Goal: Task Accomplishment & Management: Use online tool/utility

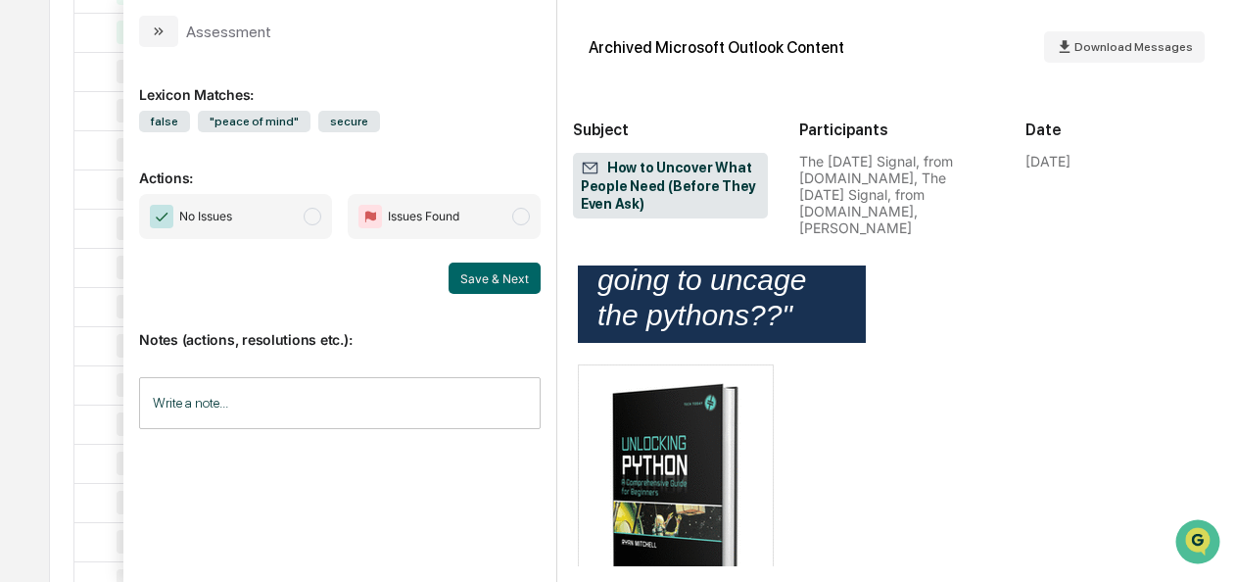
scroll to position [907, 0]
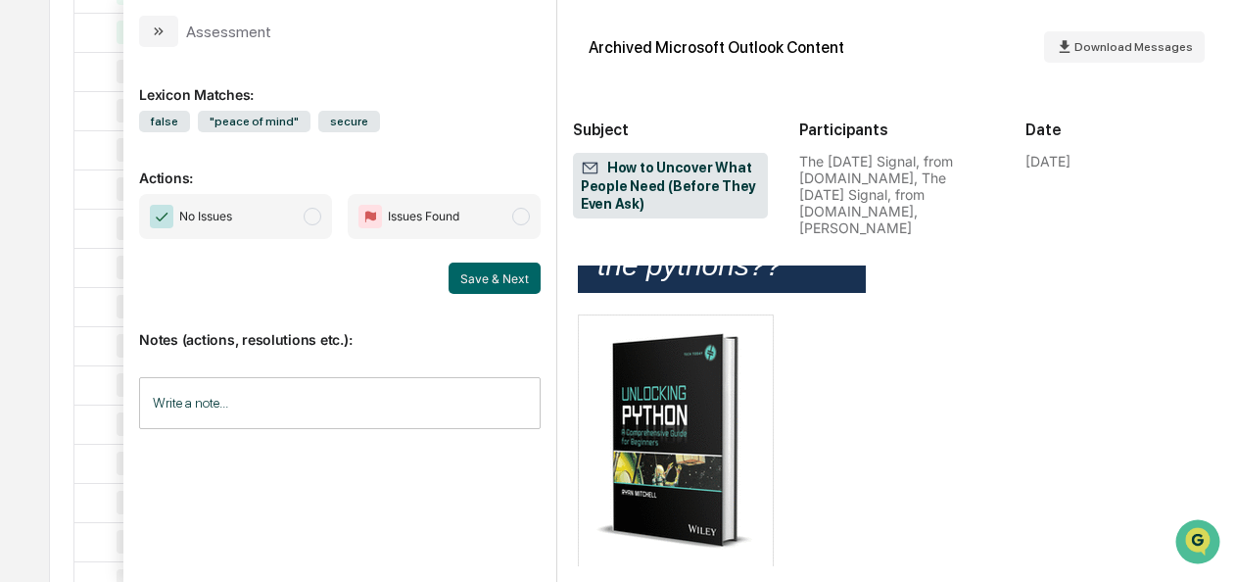
click at [321, 211] on span "modal" at bounding box center [313, 217] width 18 height 18
click at [492, 277] on button "Save & Next" at bounding box center [494, 277] width 92 height 31
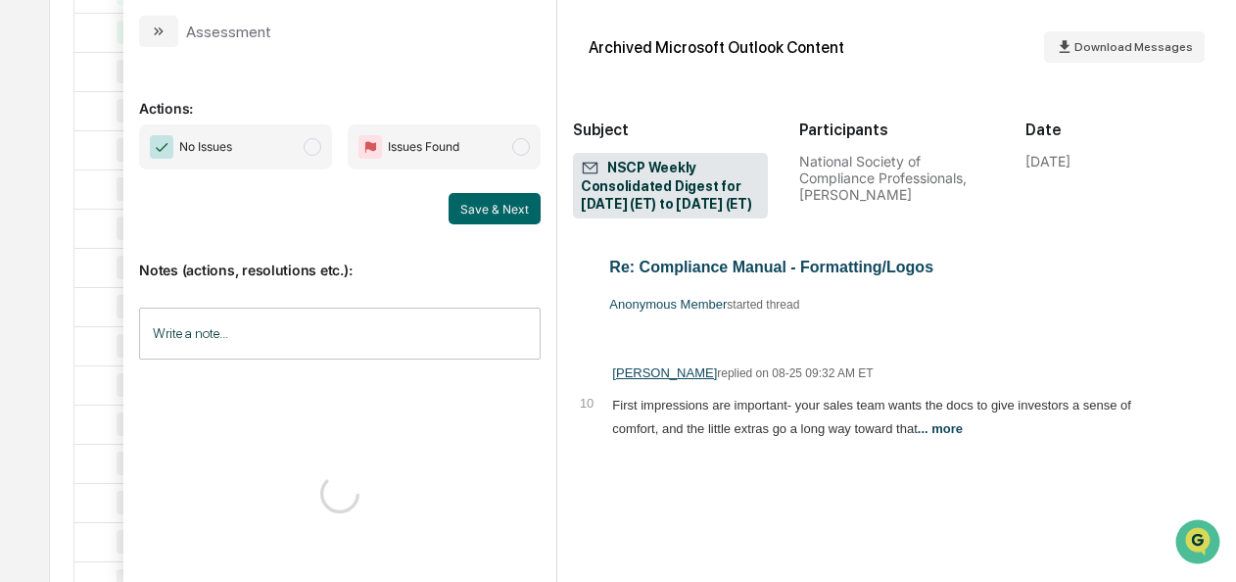
scroll to position [2140, 0]
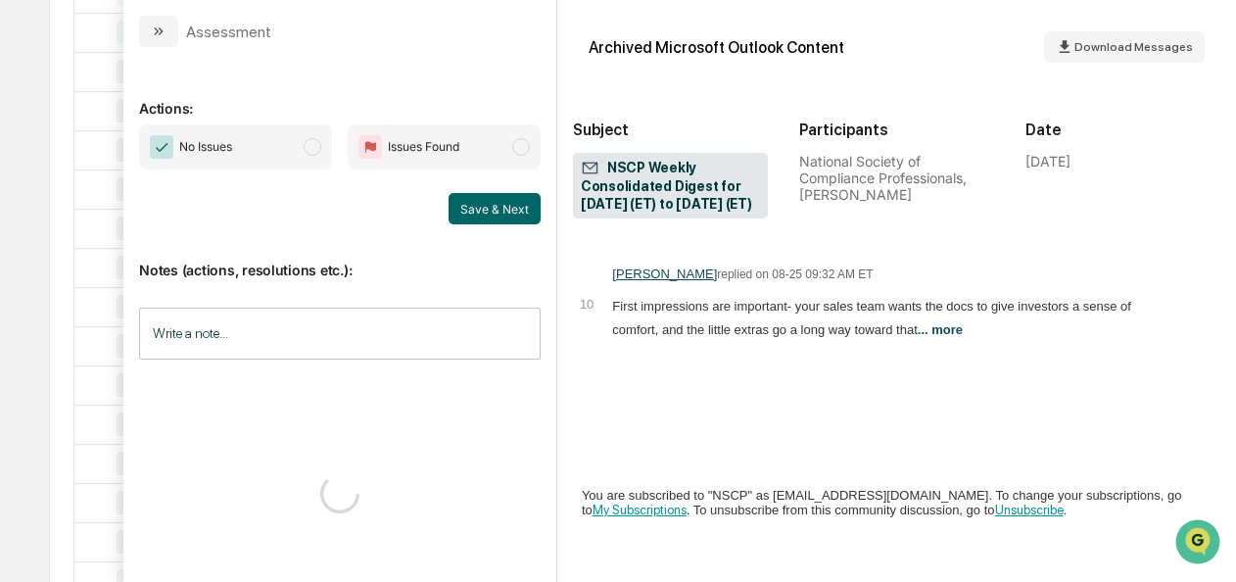
click at [310, 146] on span "modal" at bounding box center [313, 147] width 18 height 18
click at [492, 196] on button "Save & Next" at bounding box center [494, 208] width 92 height 31
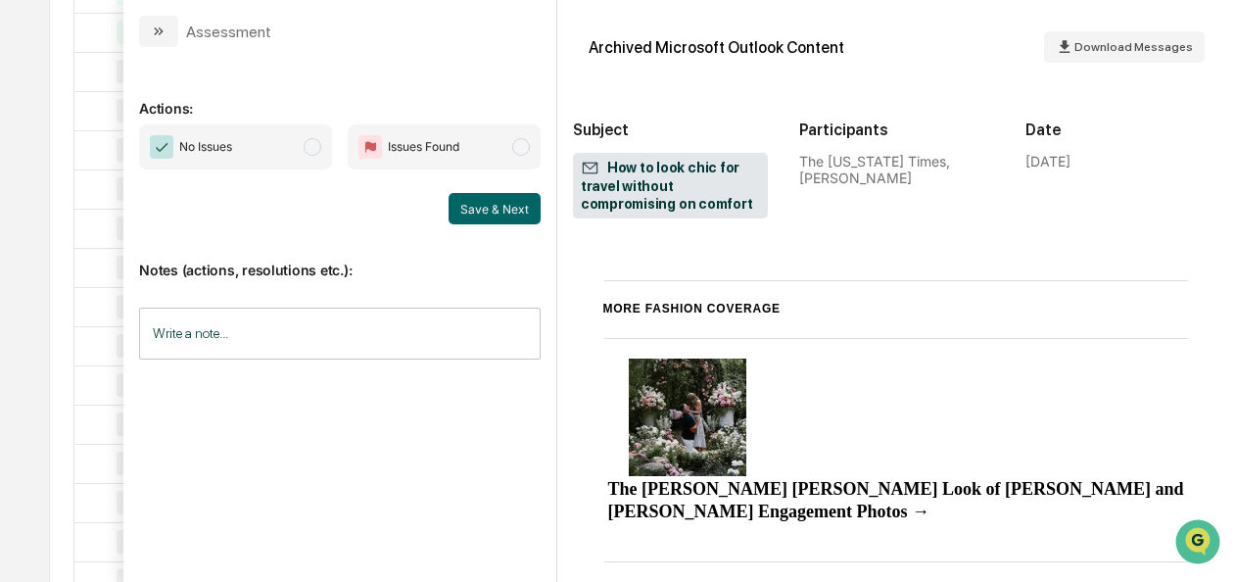
scroll to position [942, 0]
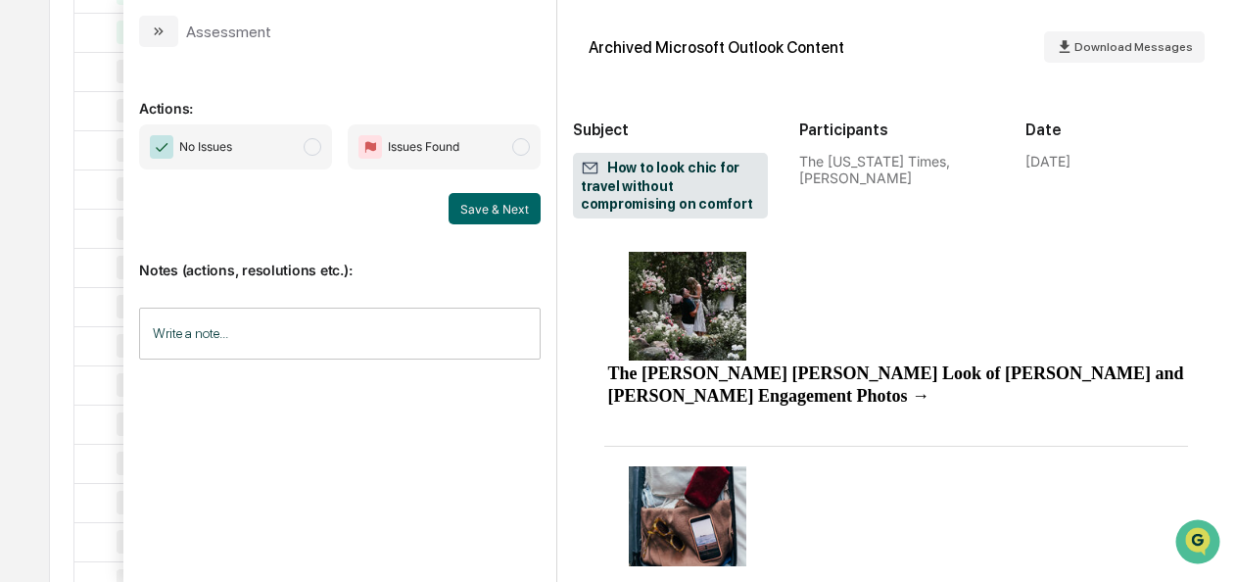
click at [313, 132] on span "No Issues" at bounding box center [235, 146] width 193 height 45
click at [476, 198] on button "Save & Next" at bounding box center [494, 208] width 92 height 31
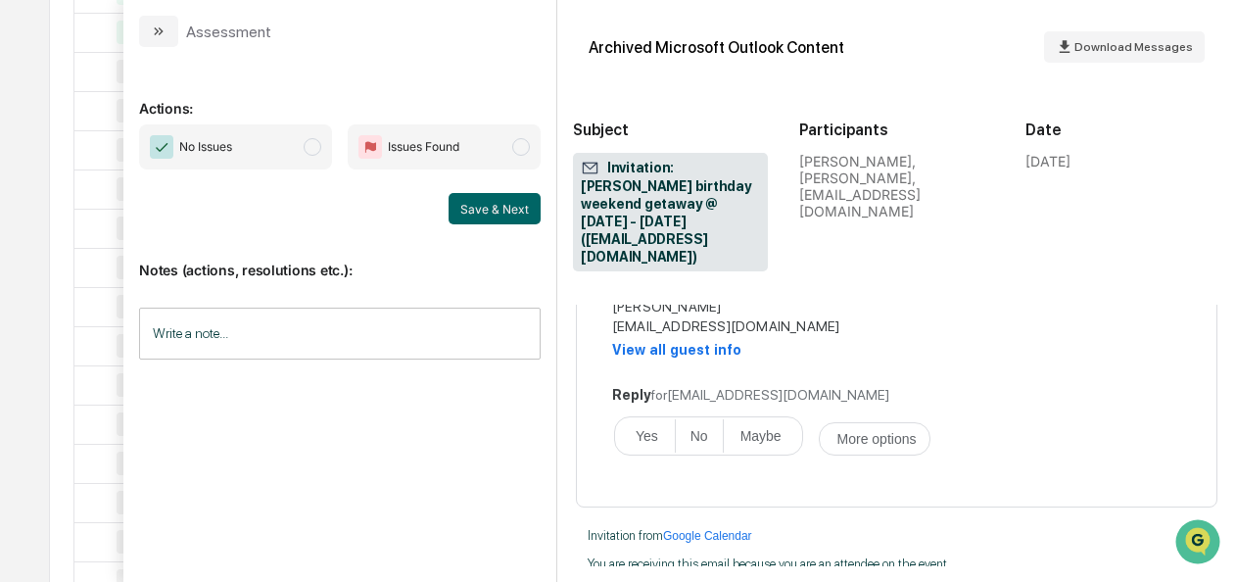
scroll to position [523, 0]
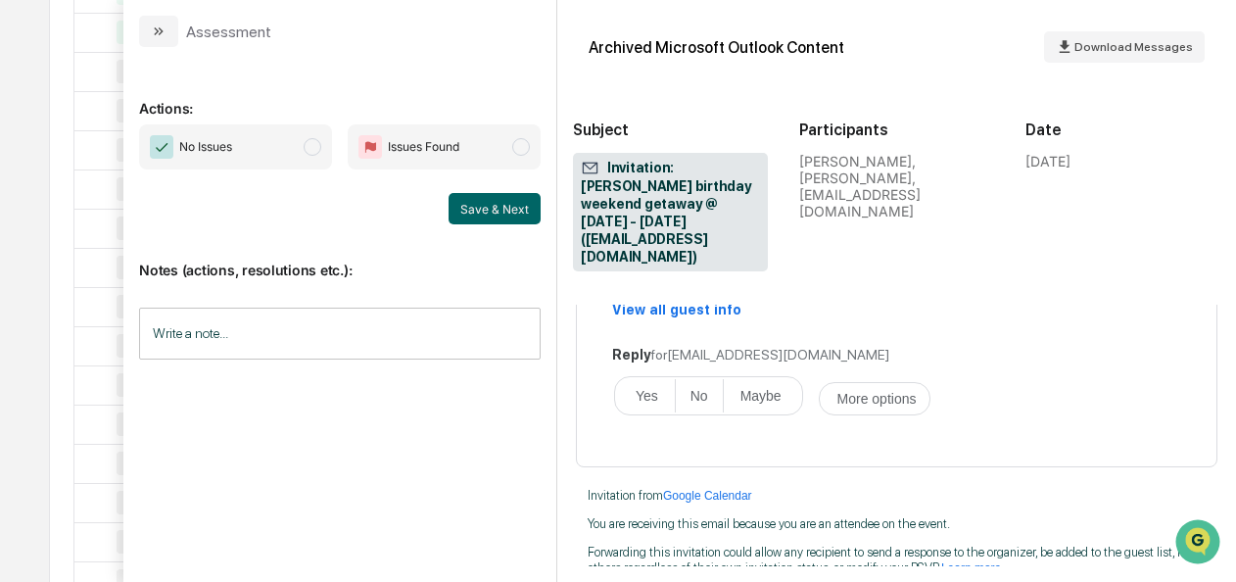
click at [315, 141] on span "modal" at bounding box center [313, 147] width 18 height 18
click at [507, 214] on button "Save & Next" at bounding box center [494, 208] width 92 height 31
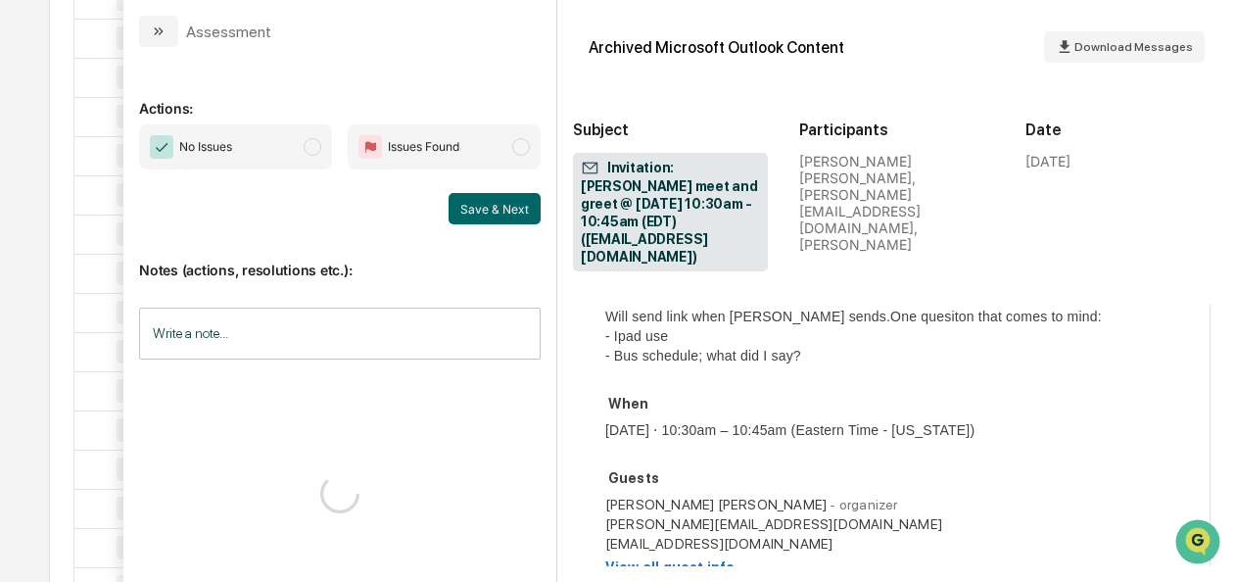
scroll to position [440, 27]
click at [295, 147] on span "No Issues" at bounding box center [235, 146] width 193 height 45
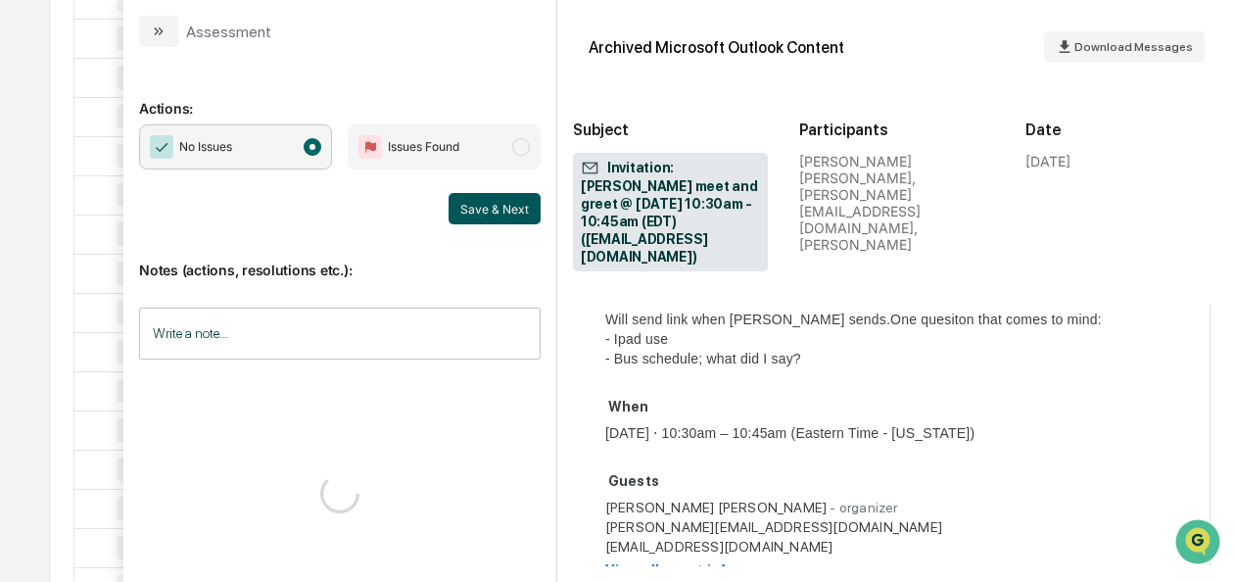
click at [464, 202] on button "Save & Next" at bounding box center [494, 208] width 92 height 31
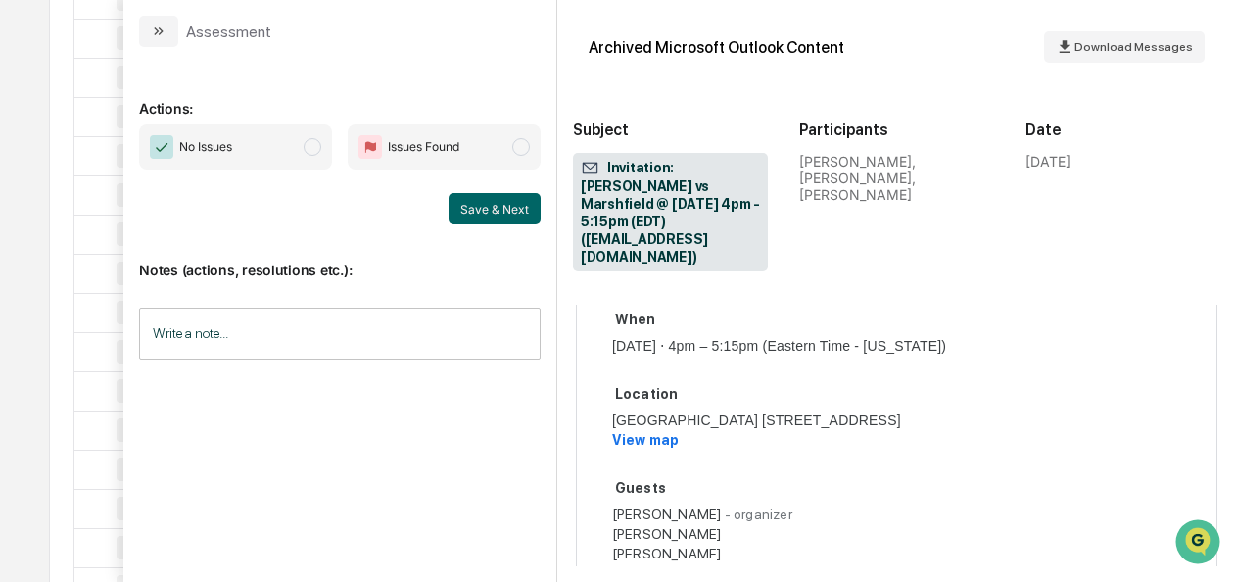
scroll to position [632, 0]
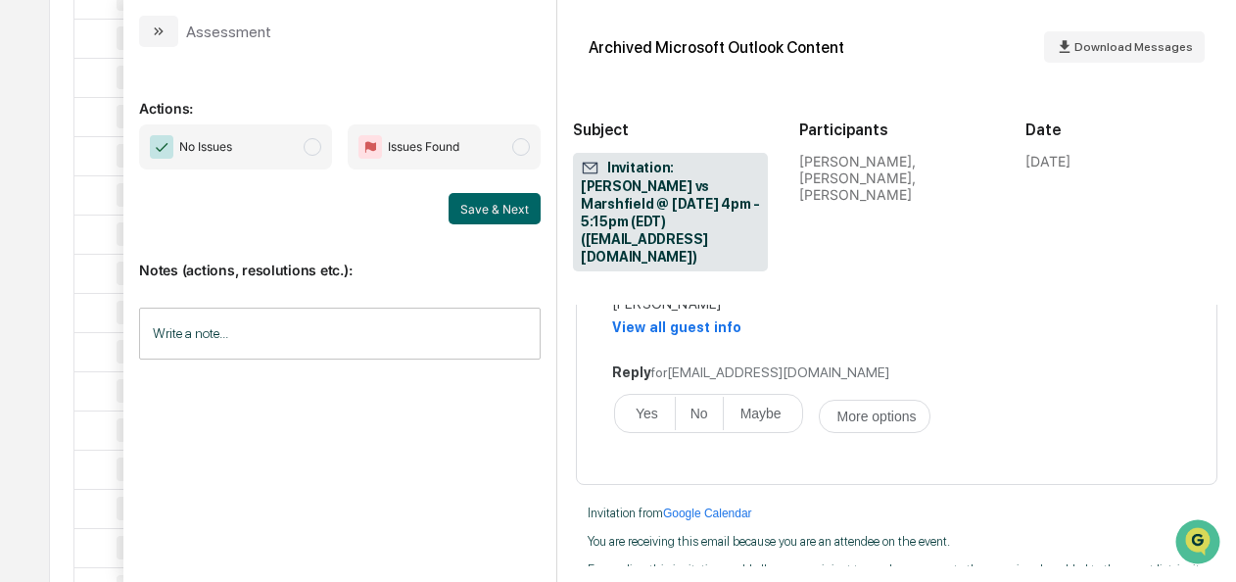
click at [315, 146] on span "modal" at bounding box center [313, 147] width 18 height 18
click at [511, 200] on button "Save & Next" at bounding box center [494, 208] width 92 height 31
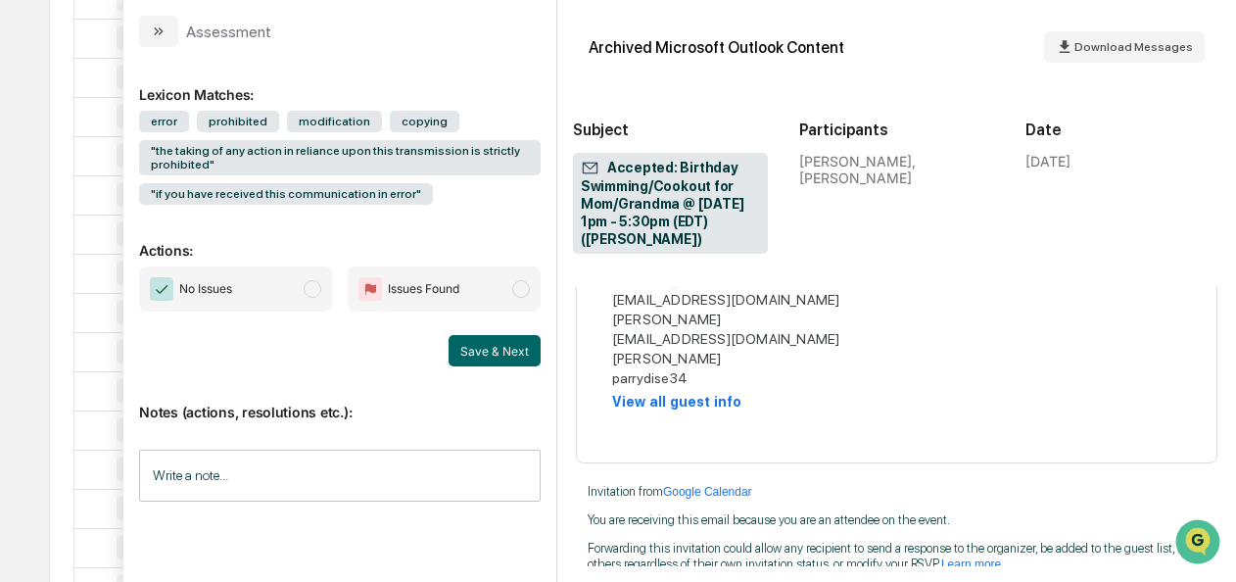
scroll to position [650, 0]
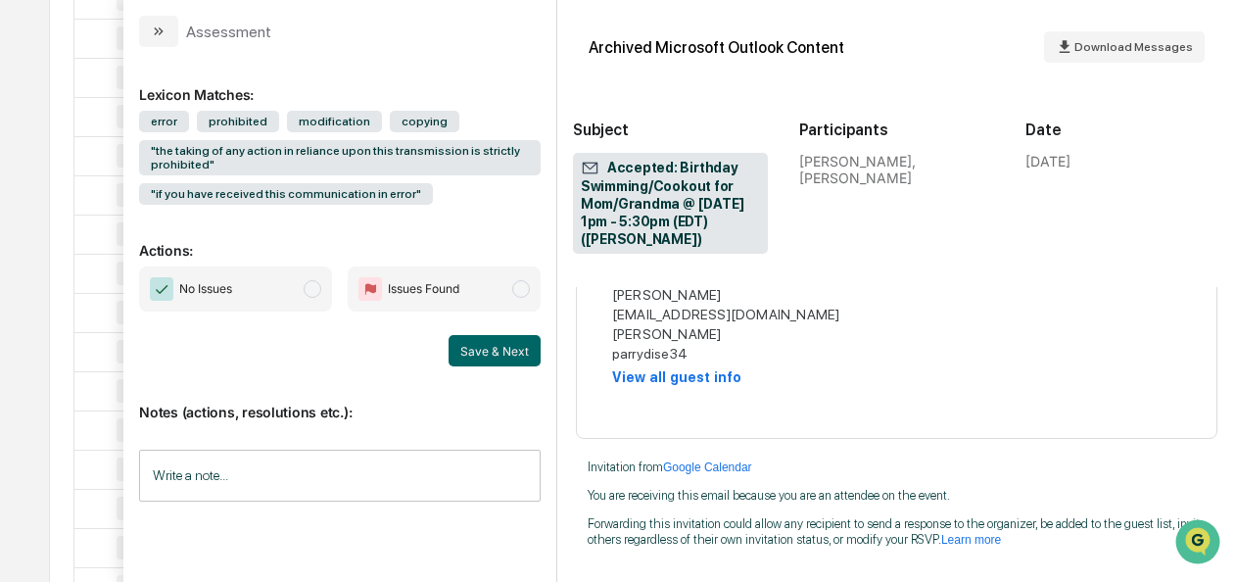
click at [313, 288] on span "modal" at bounding box center [313, 289] width 18 height 18
click at [474, 341] on button "Save & Next" at bounding box center [494, 350] width 92 height 31
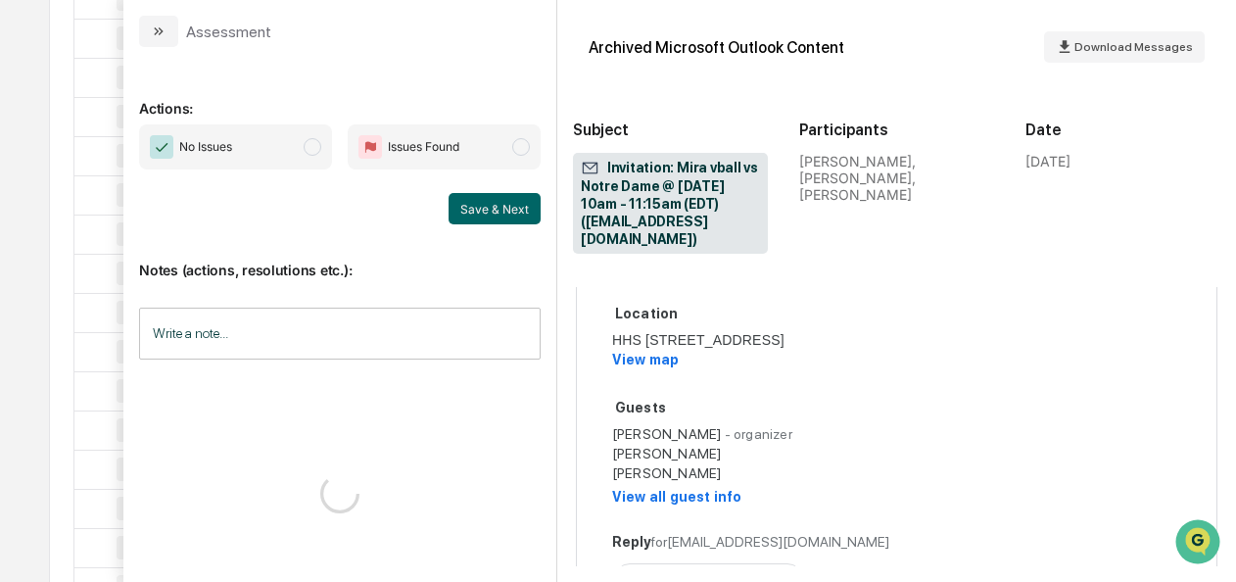
scroll to position [613, 0]
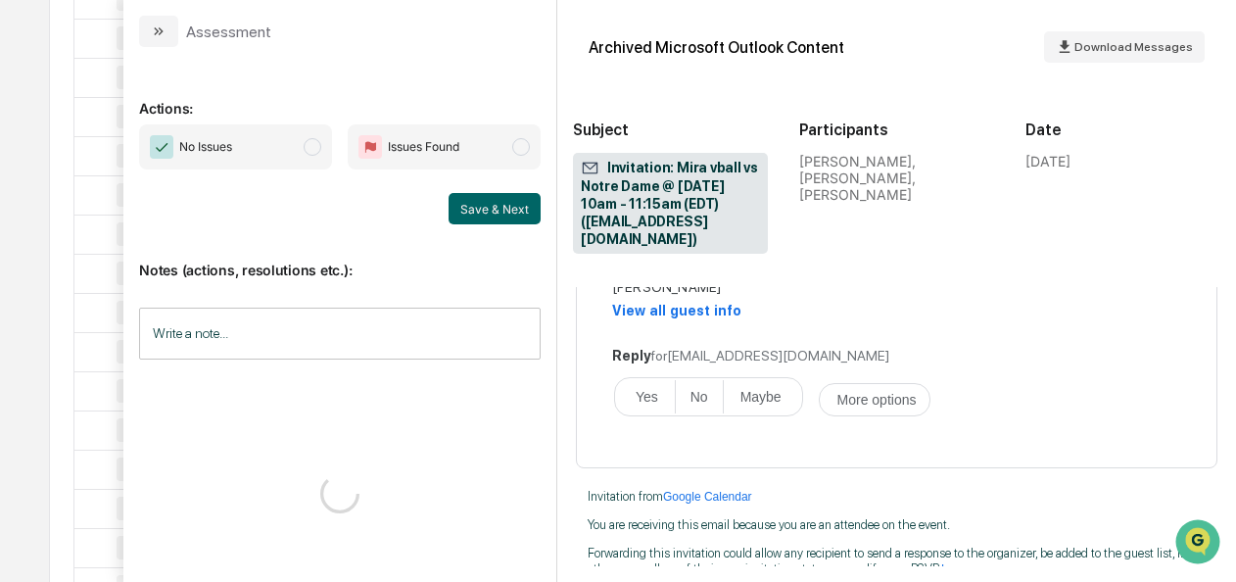
click at [325, 149] on span "No Issues" at bounding box center [235, 146] width 193 height 45
click at [492, 215] on button "Save & Next" at bounding box center [494, 208] width 92 height 31
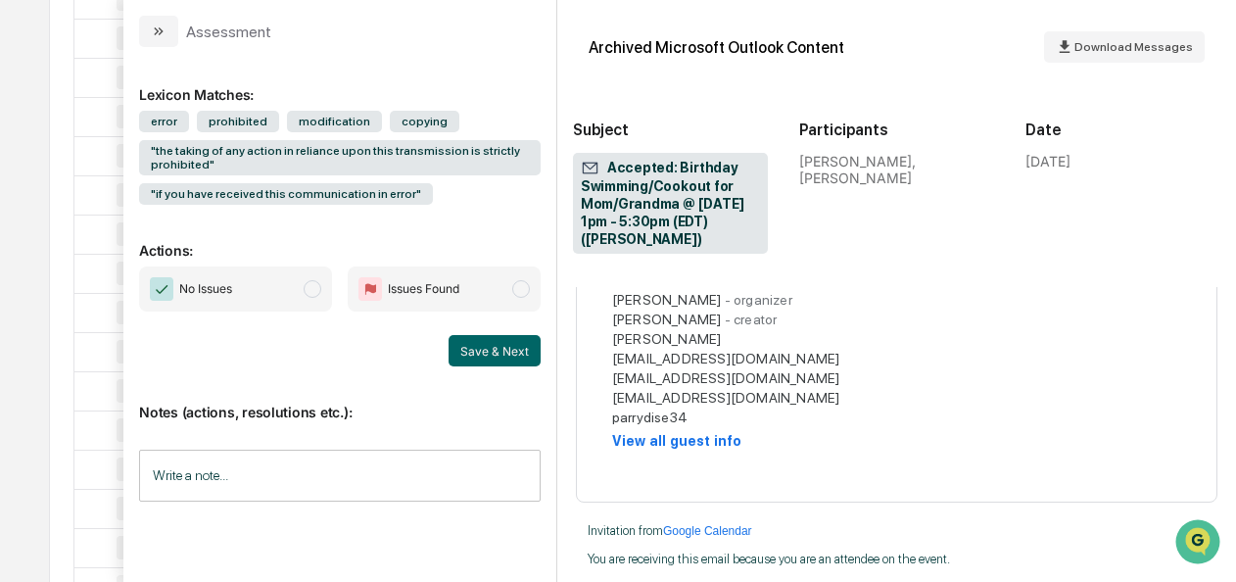
scroll to position [678, 0]
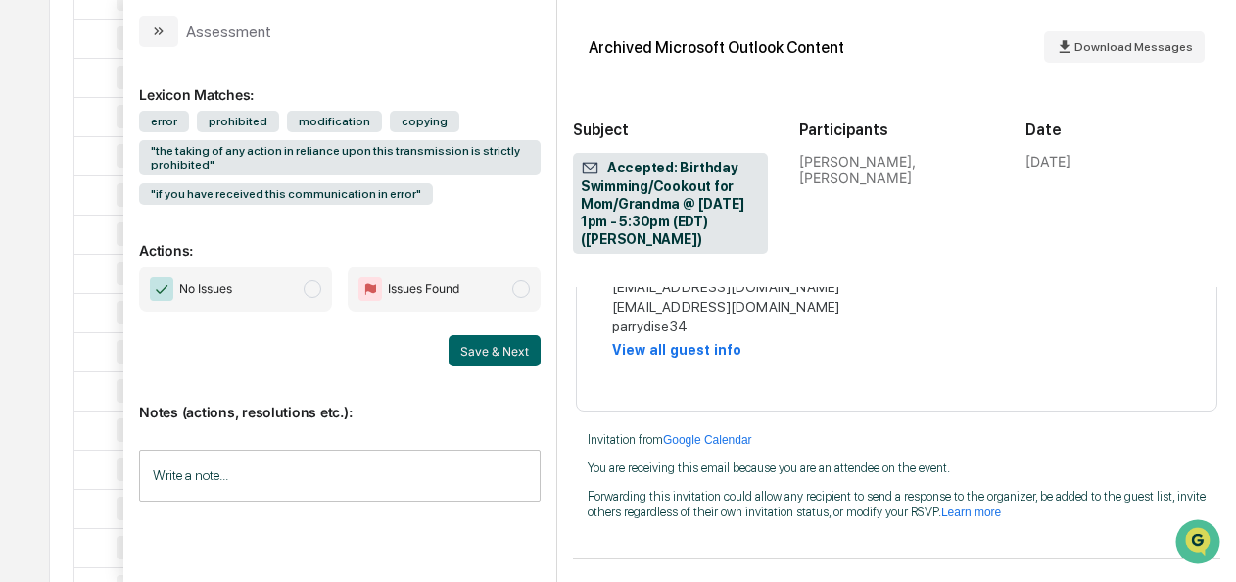
click at [315, 285] on span "modal" at bounding box center [313, 289] width 18 height 18
click at [456, 350] on button "Save & Next" at bounding box center [494, 350] width 92 height 31
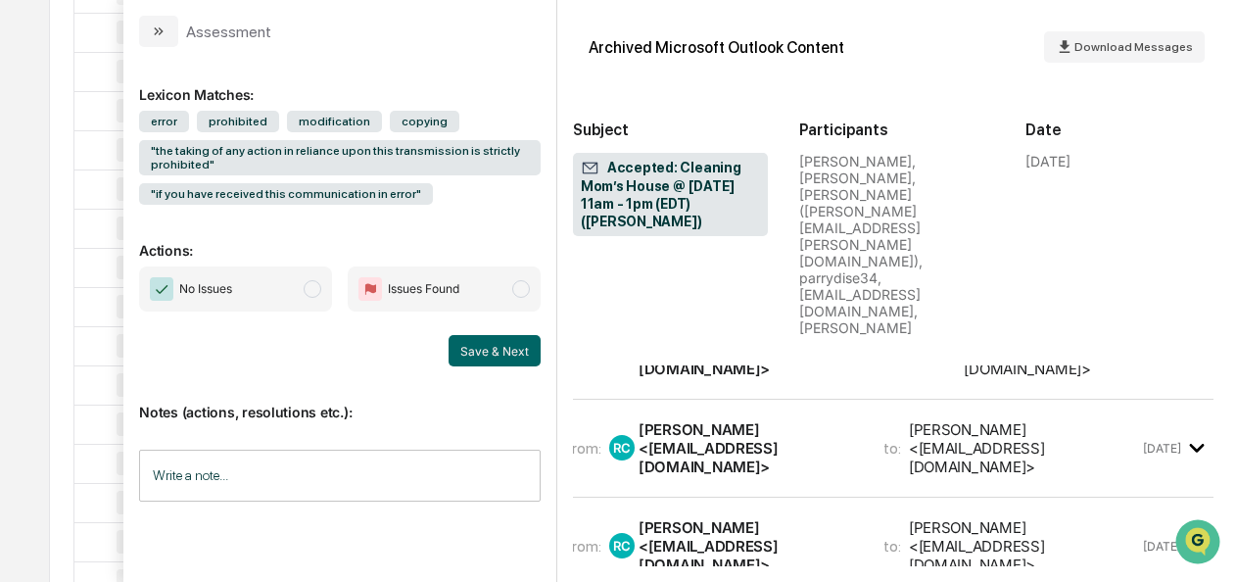
scroll to position [0, 8]
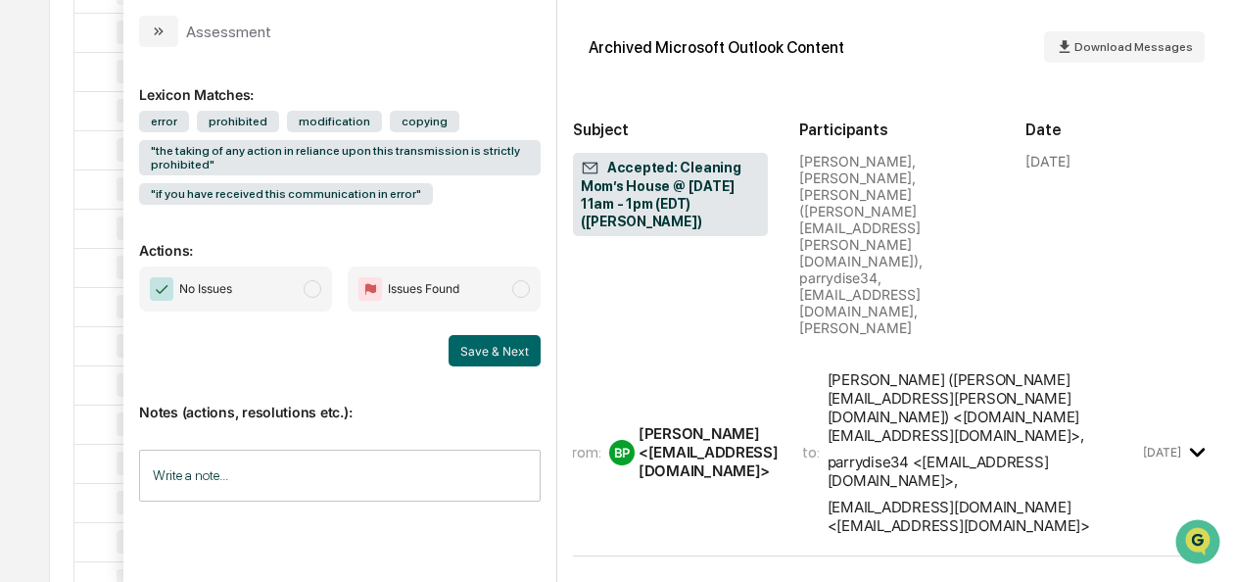
click at [321, 284] on span "No Issues" at bounding box center [235, 288] width 193 height 45
click at [469, 355] on button "Save & Next" at bounding box center [494, 350] width 92 height 31
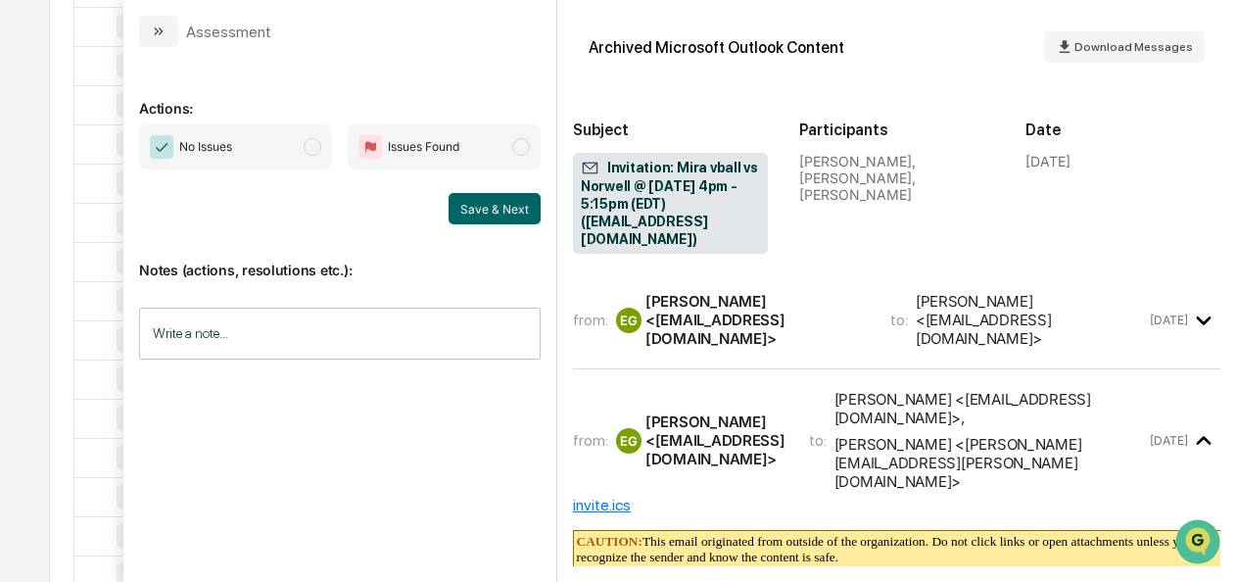
scroll to position [632, 0]
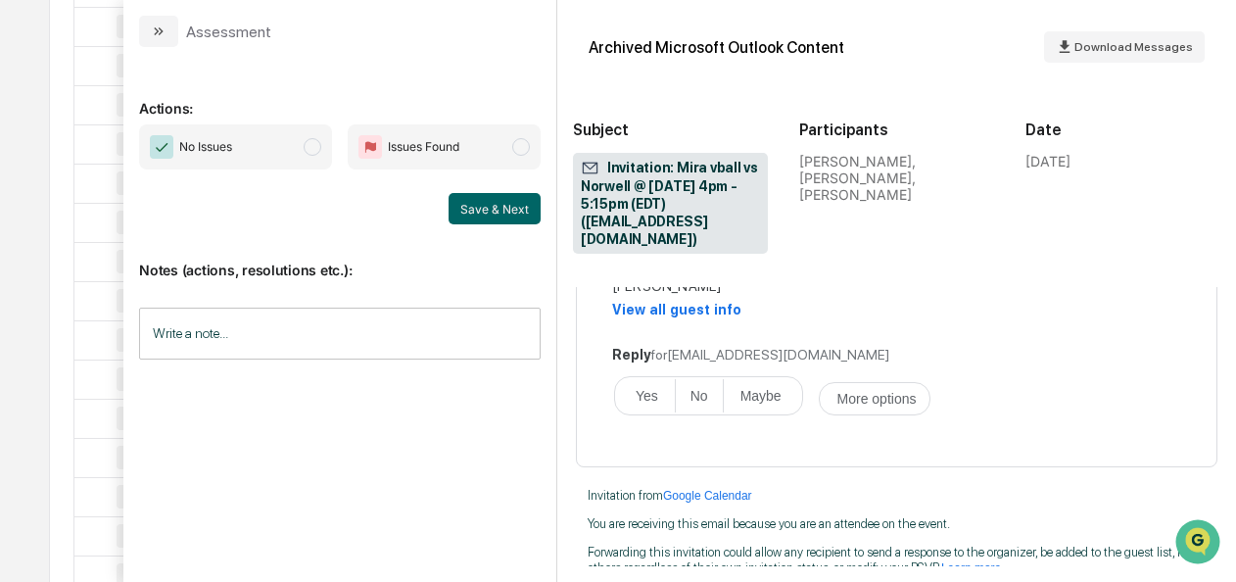
click at [311, 157] on span "No Issues" at bounding box center [235, 146] width 193 height 45
click at [489, 210] on button "Save & Next" at bounding box center [494, 208] width 92 height 31
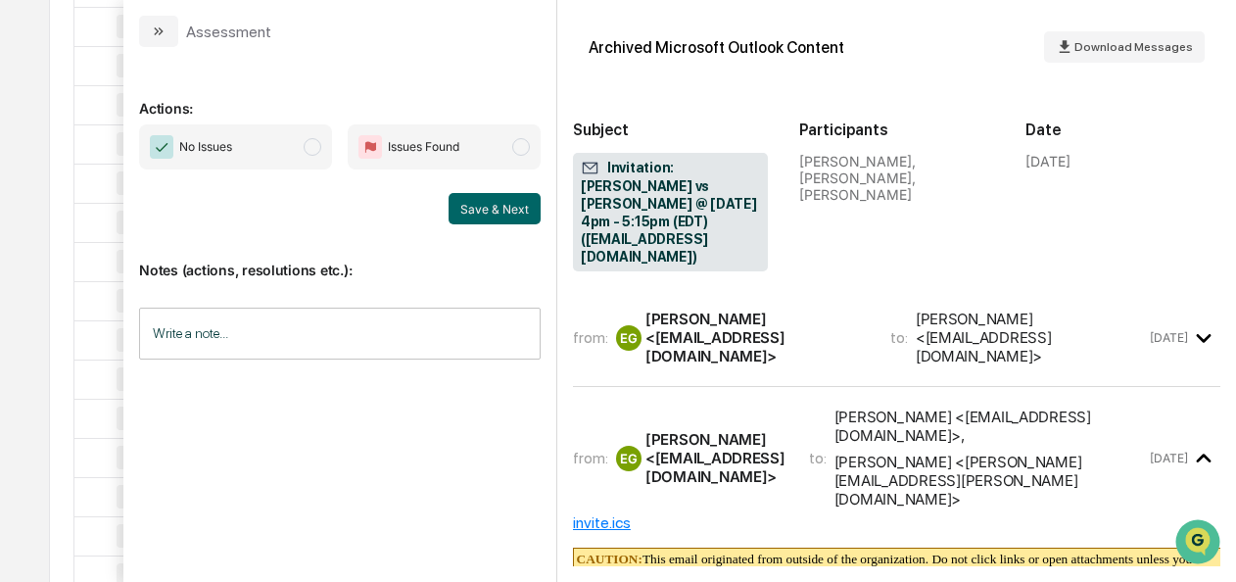
scroll to position [632, 0]
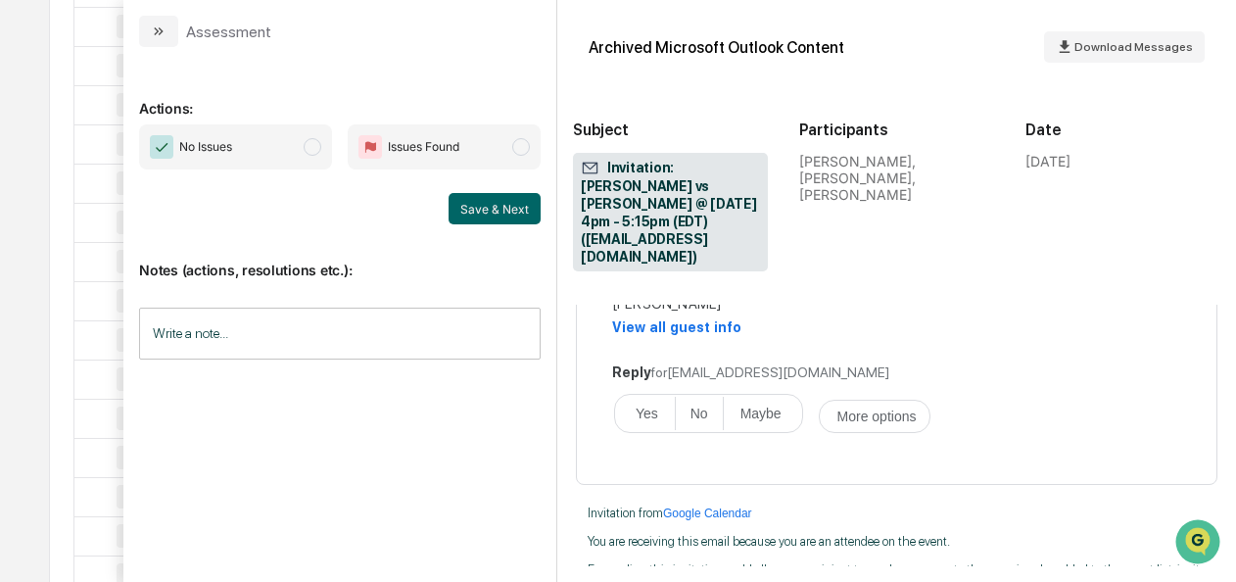
click at [315, 161] on span "No Issues" at bounding box center [235, 146] width 193 height 45
click at [493, 211] on button "Save & Next" at bounding box center [494, 208] width 92 height 31
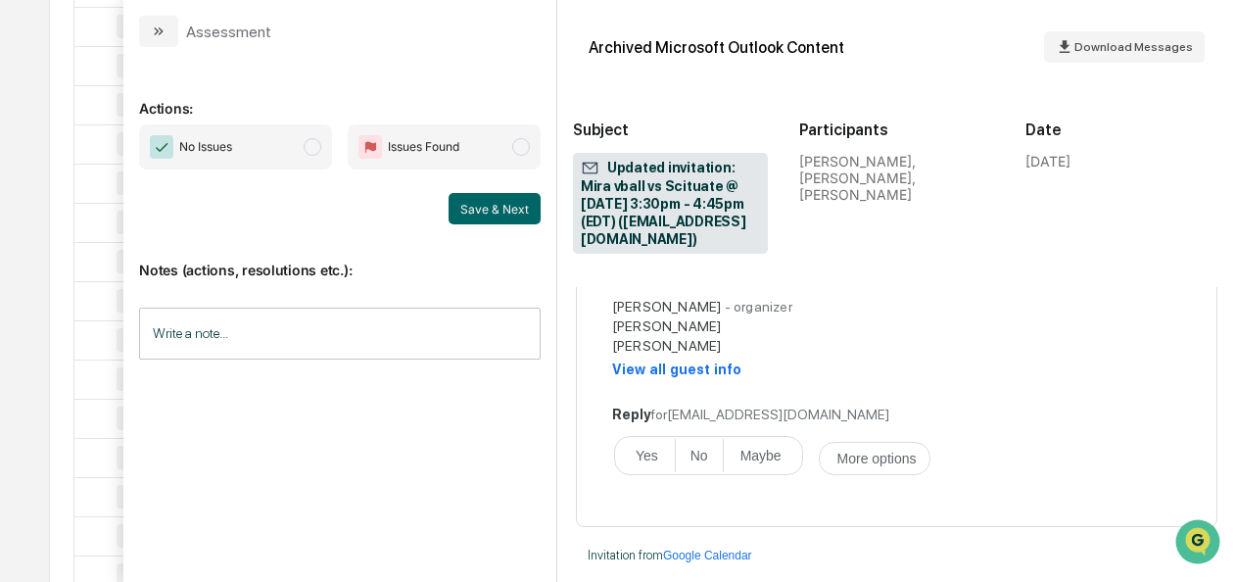
scroll to position [750, 0]
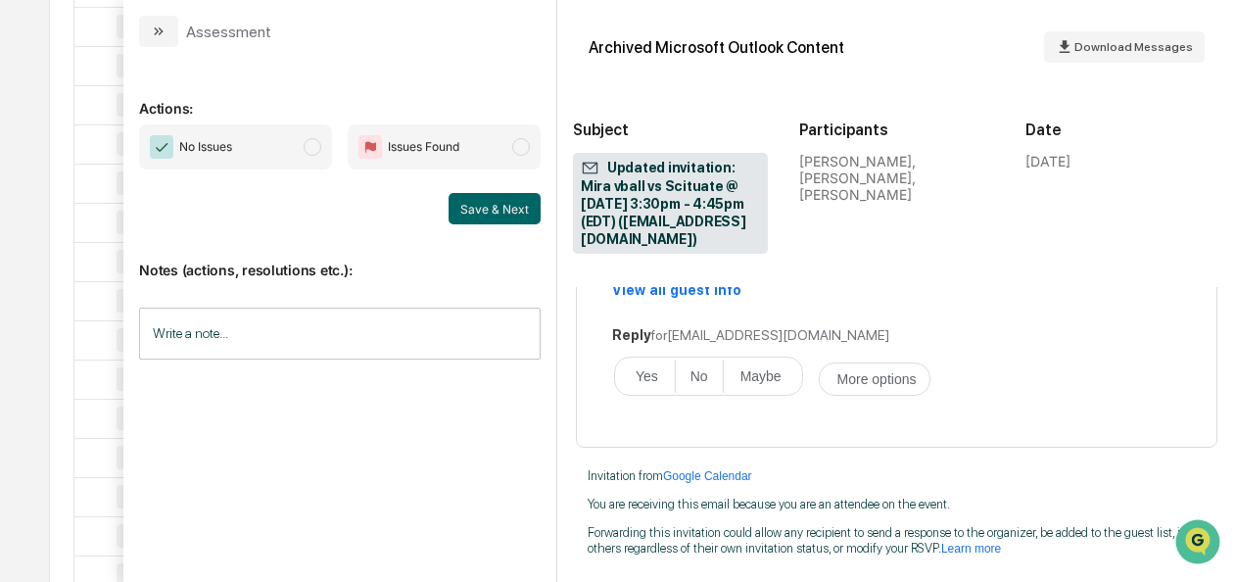
click at [317, 139] on span "modal" at bounding box center [313, 147] width 18 height 18
click at [513, 212] on button "Save & Next" at bounding box center [494, 208] width 92 height 31
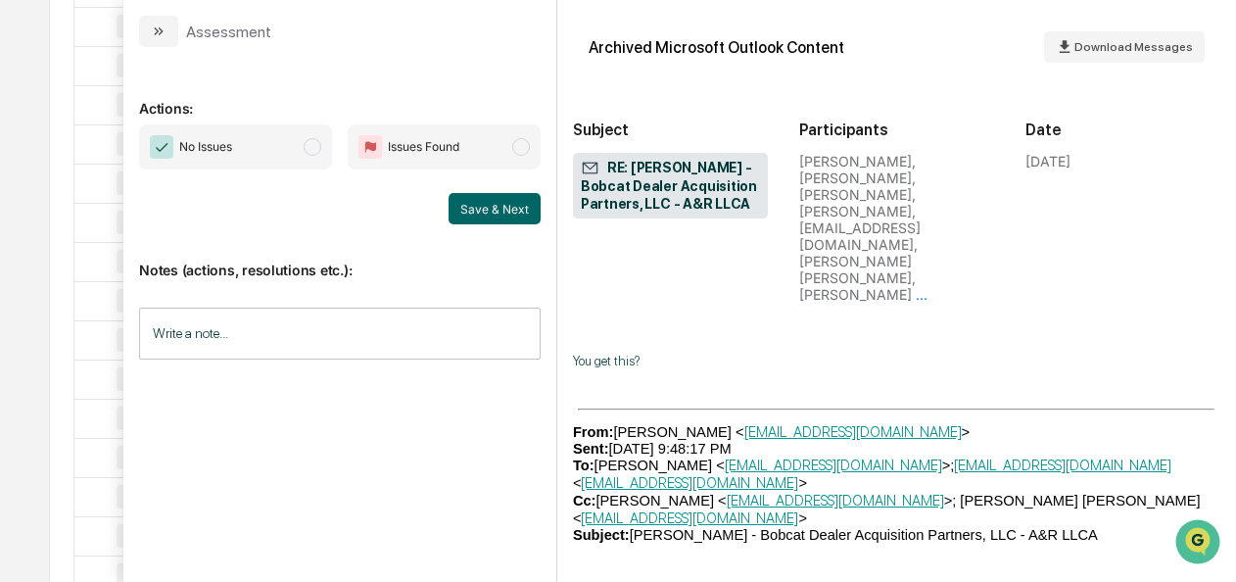
scroll to position [600, 0]
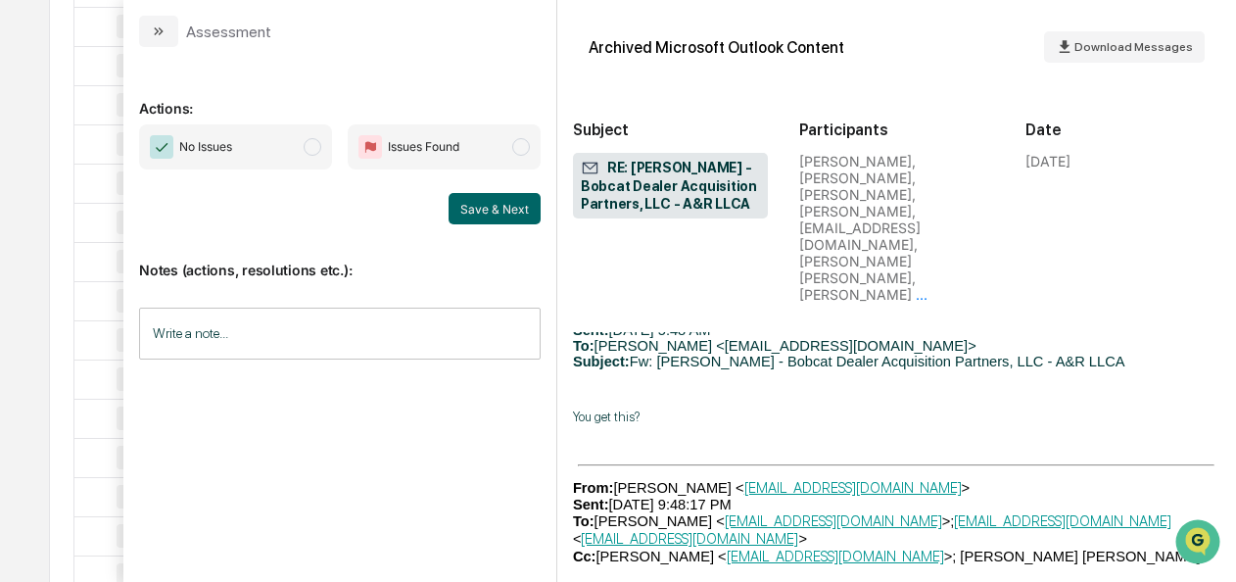
click at [312, 142] on span "modal" at bounding box center [313, 147] width 18 height 18
click at [484, 198] on button "Save & Next" at bounding box center [494, 208] width 92 height 31
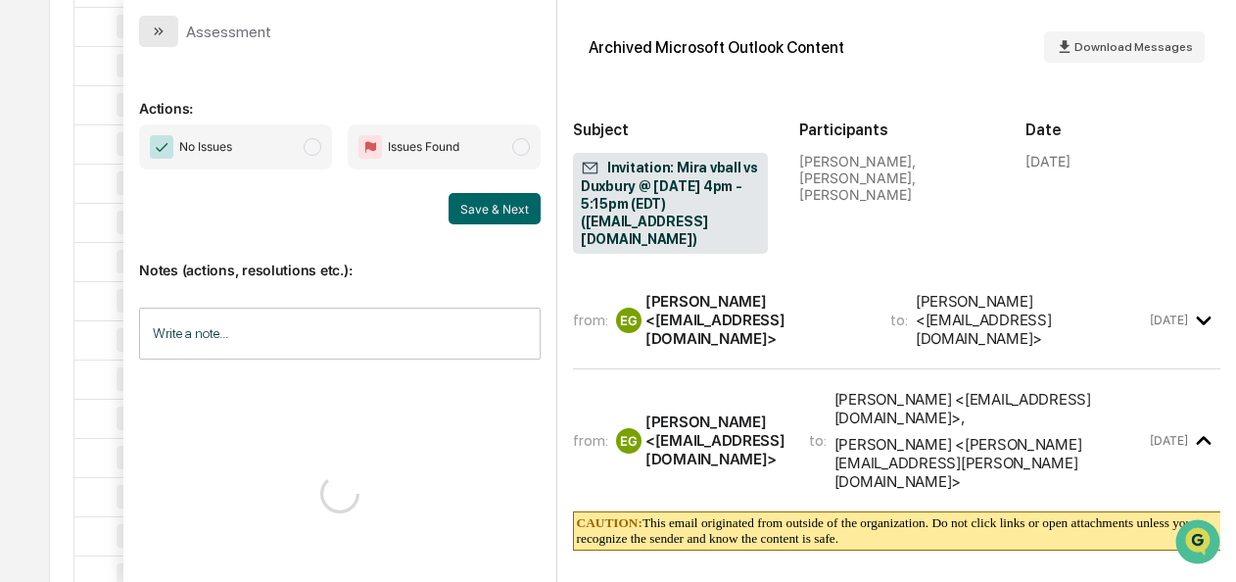
click at [151, 23] on button "modal" at bounding box center [158, 31] width 39 height 31
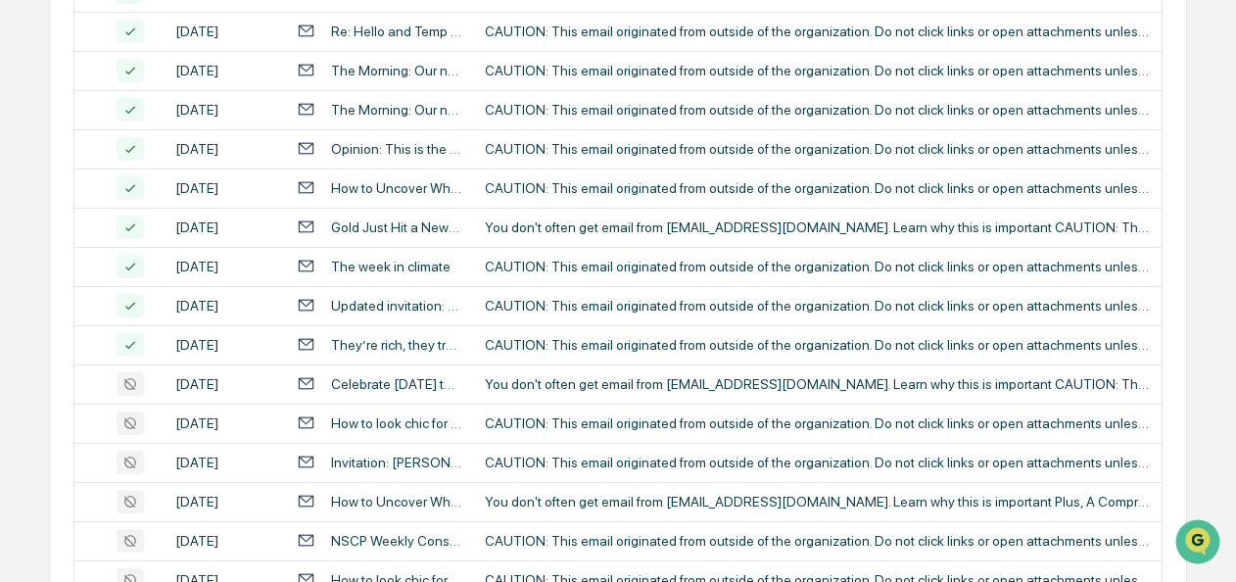
scroll to position [1235, 0]
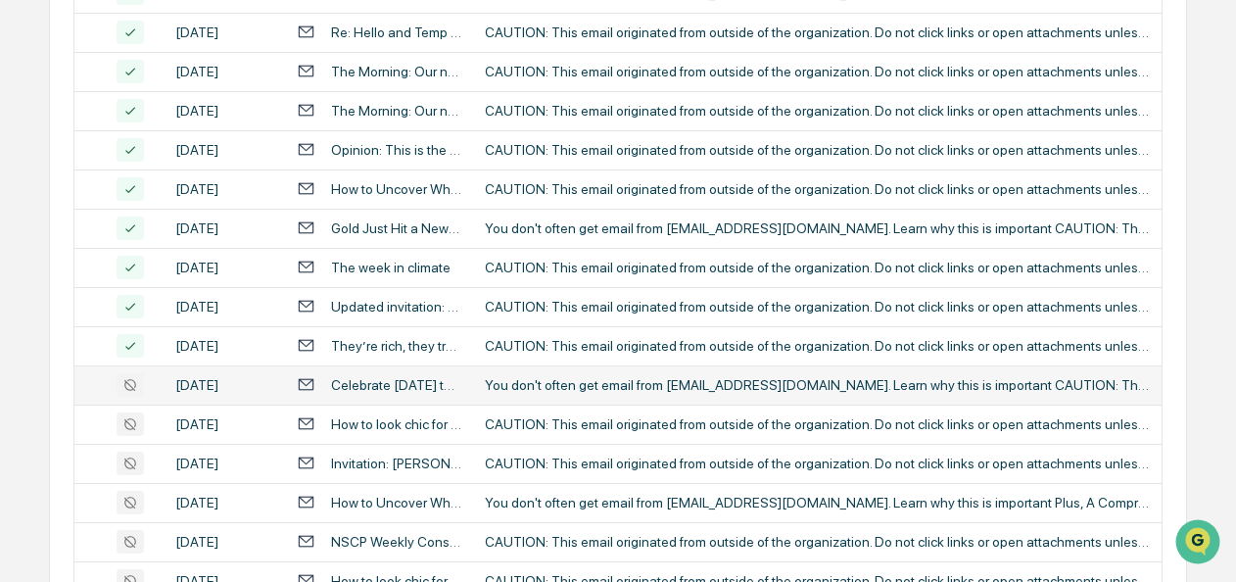
click at [360, 388] on div "Celebrate Labor Day the M2O way 🍔🥗" at bounding box center [396, 385] width 130 height 16
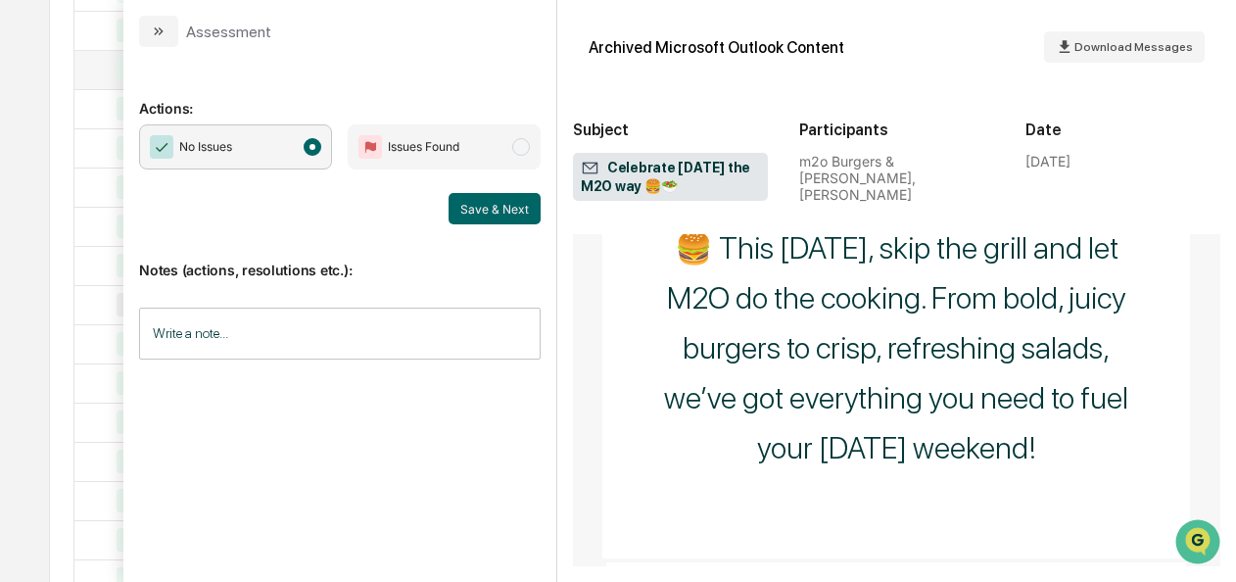
scroll to position [1277, 0]
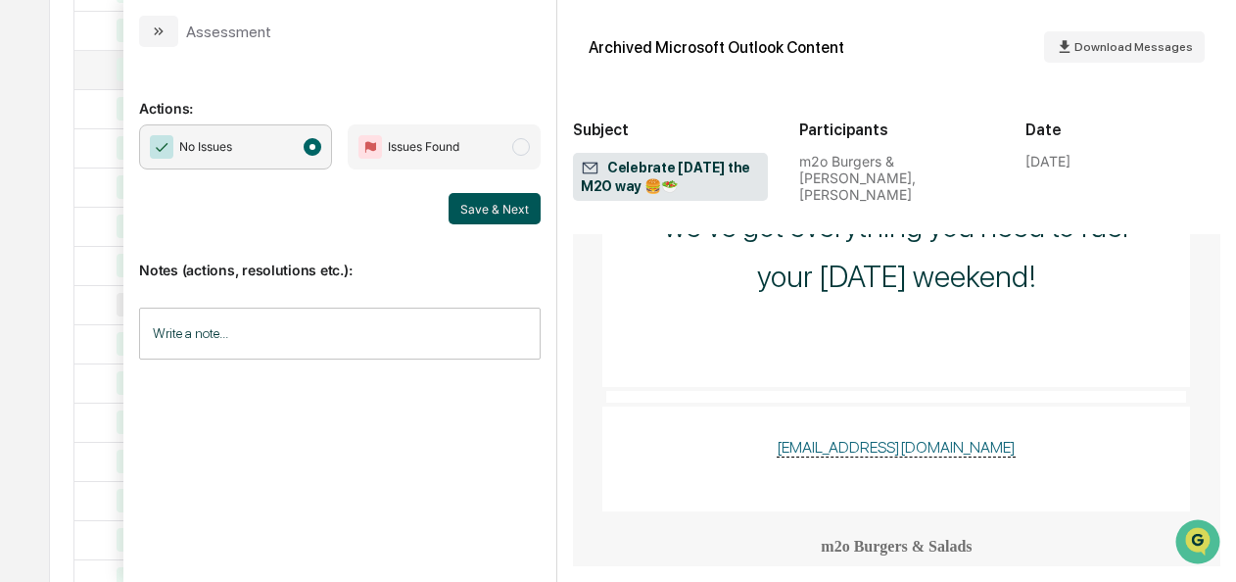
click at [495, 210] on button "Save & Next" at bounding box center [494, 208] width 92 height 31
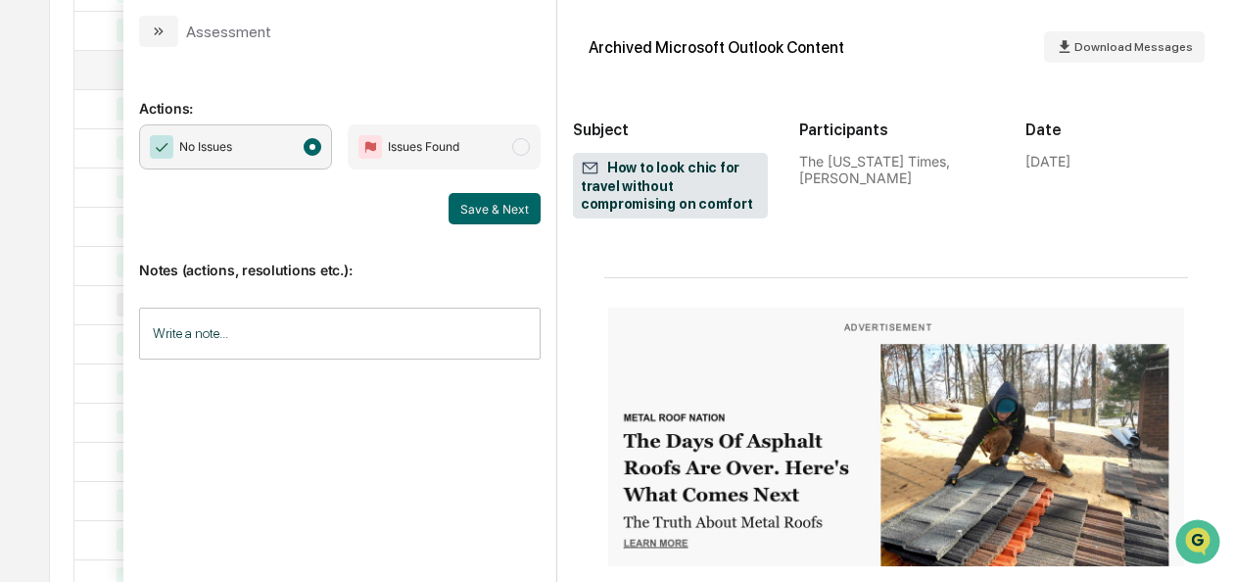
scroll to position [1631, 0]
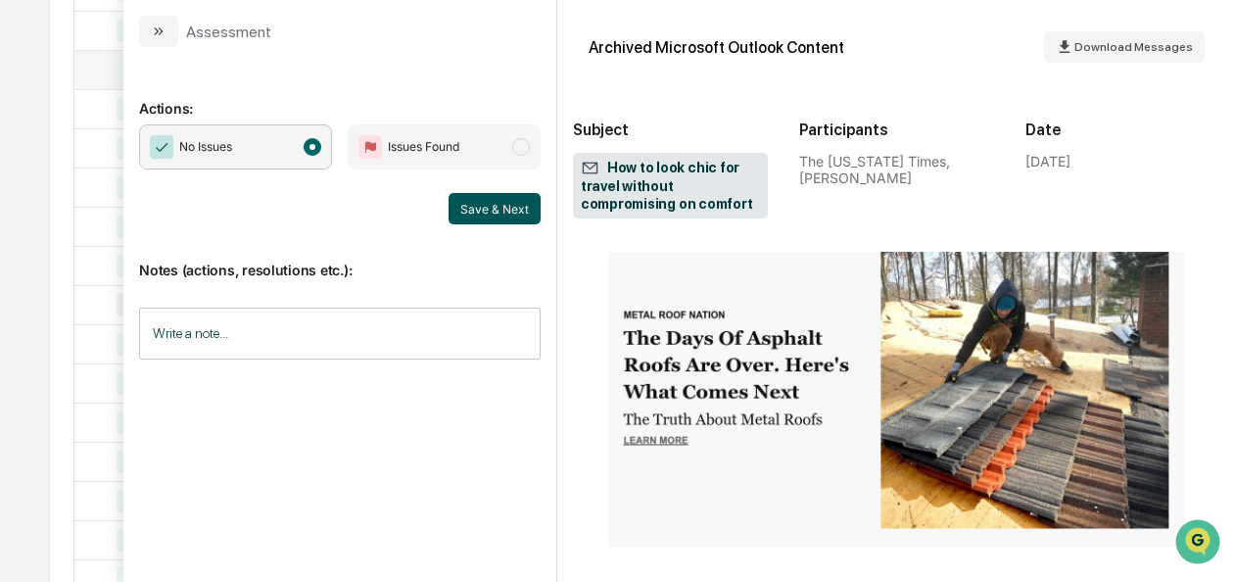
click at [497, 219] on button "Save & Next" at bounding box center [494, 208] width 92 height 31
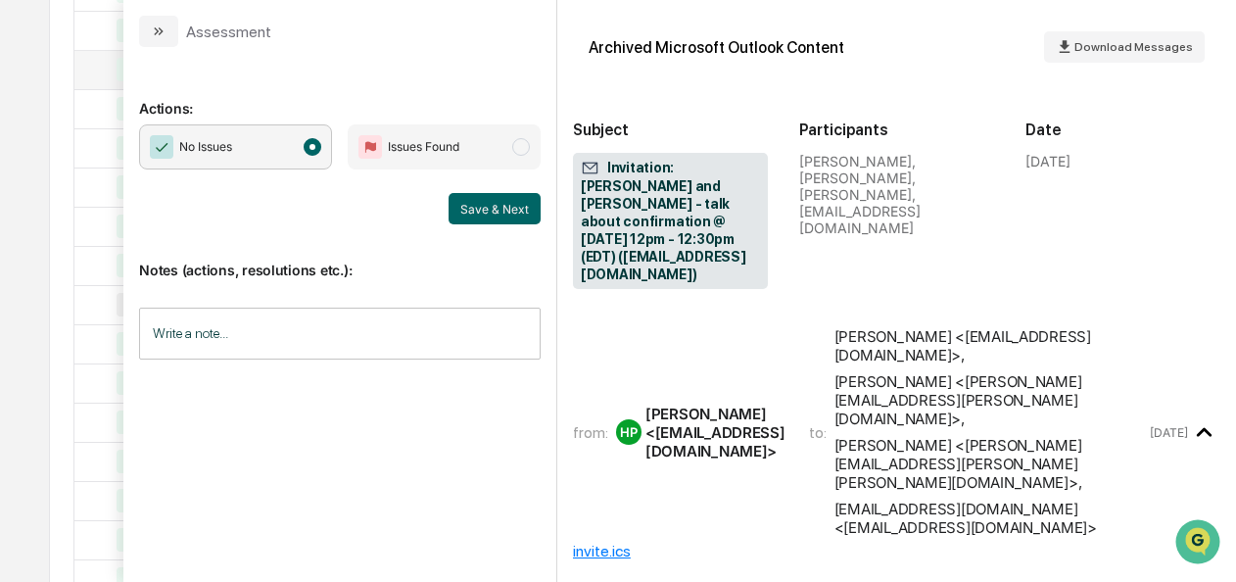
scroll to position [780, 0]
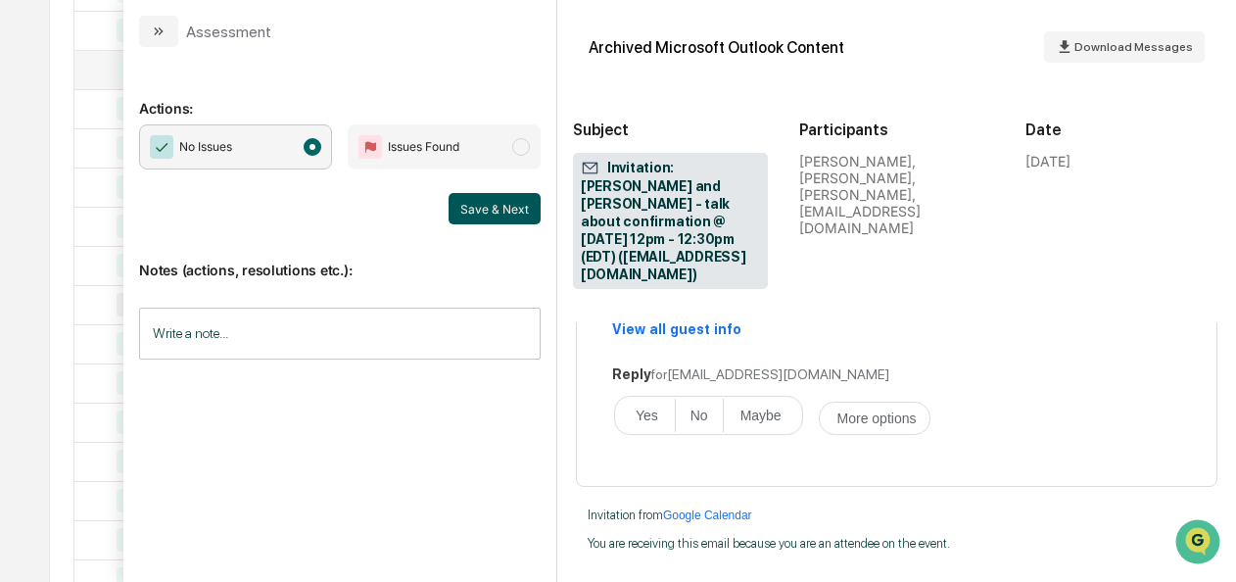
click at [494, 199] on button "Save & Next" at bounding box center [494, 208] width 92 height 31
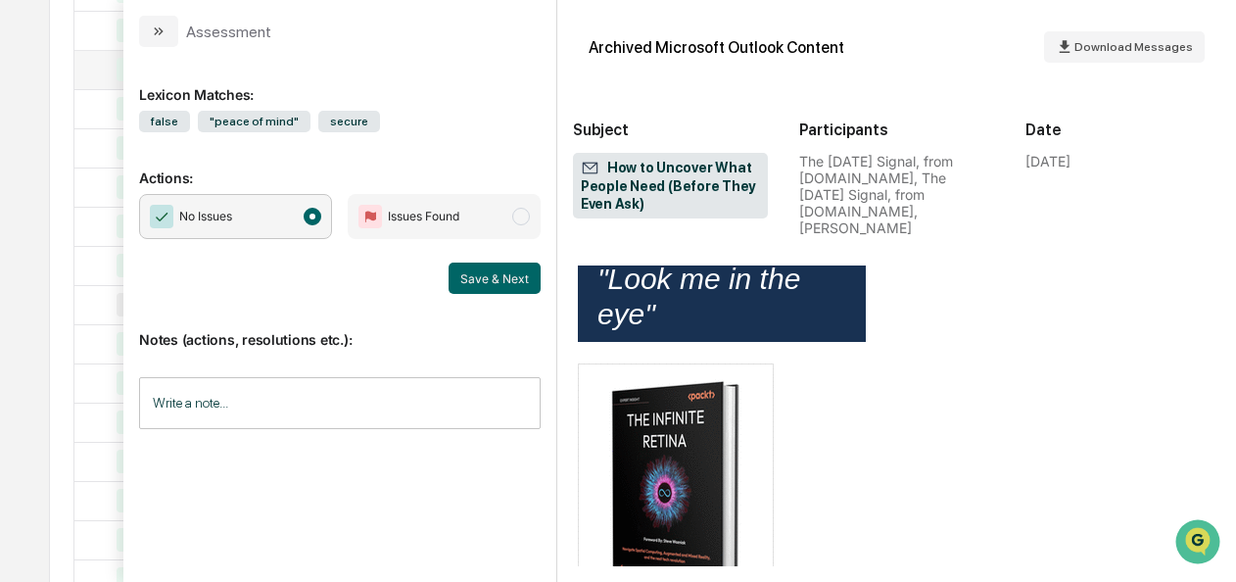
scroll to position [4678, 0]
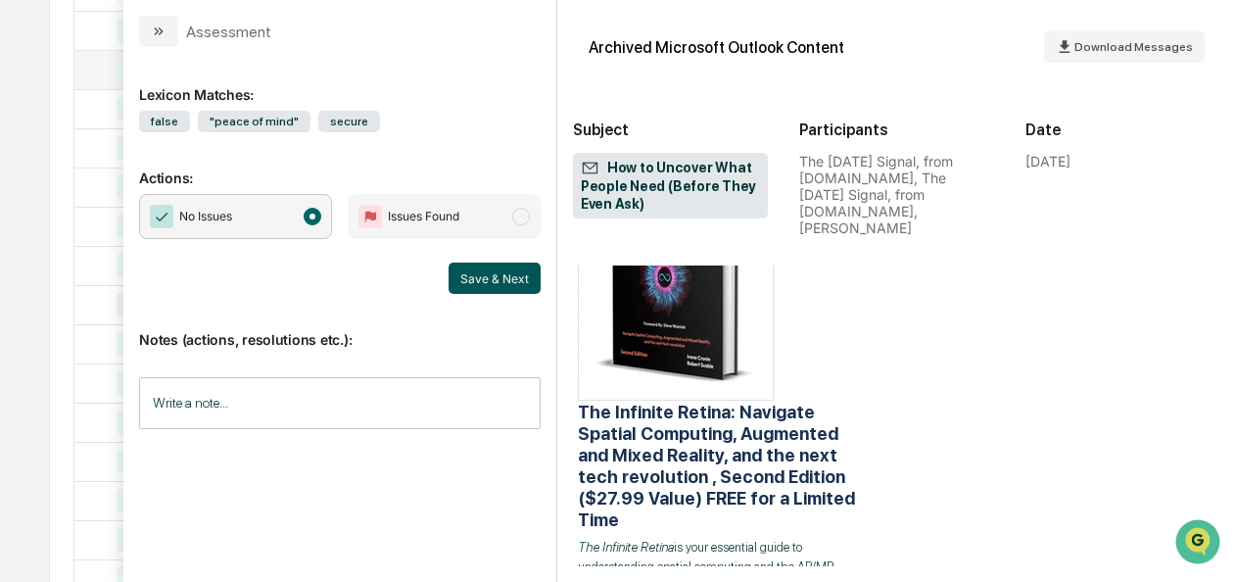
click at [505, 274] on button "Save & Next" at bounding box center [494, 277] width 92 height 31
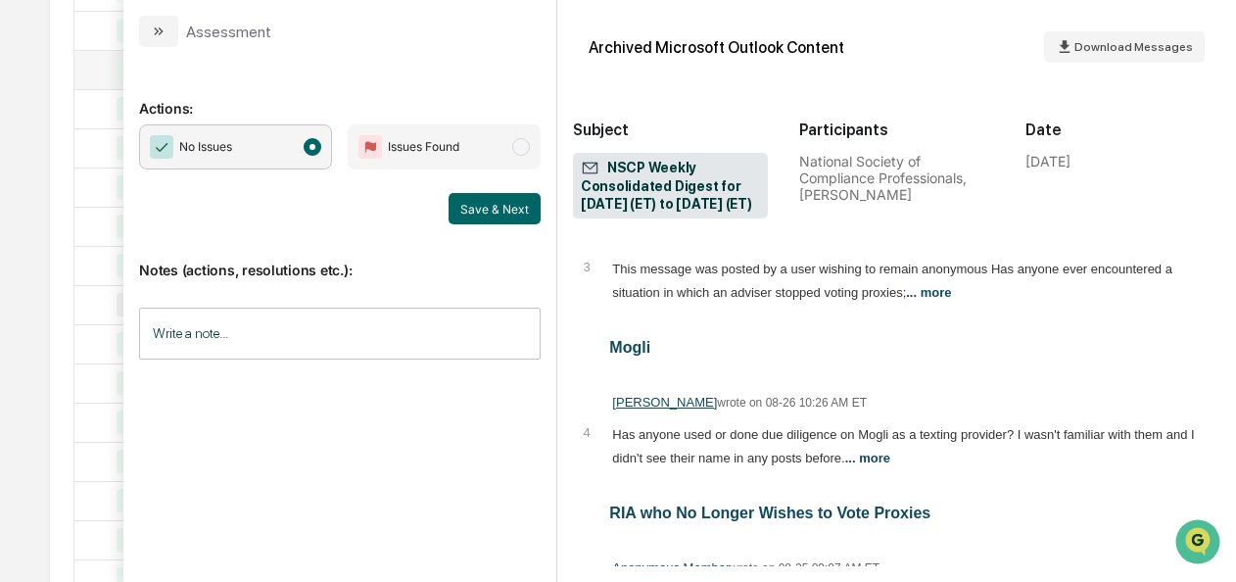
scroll to position [1553, 0]
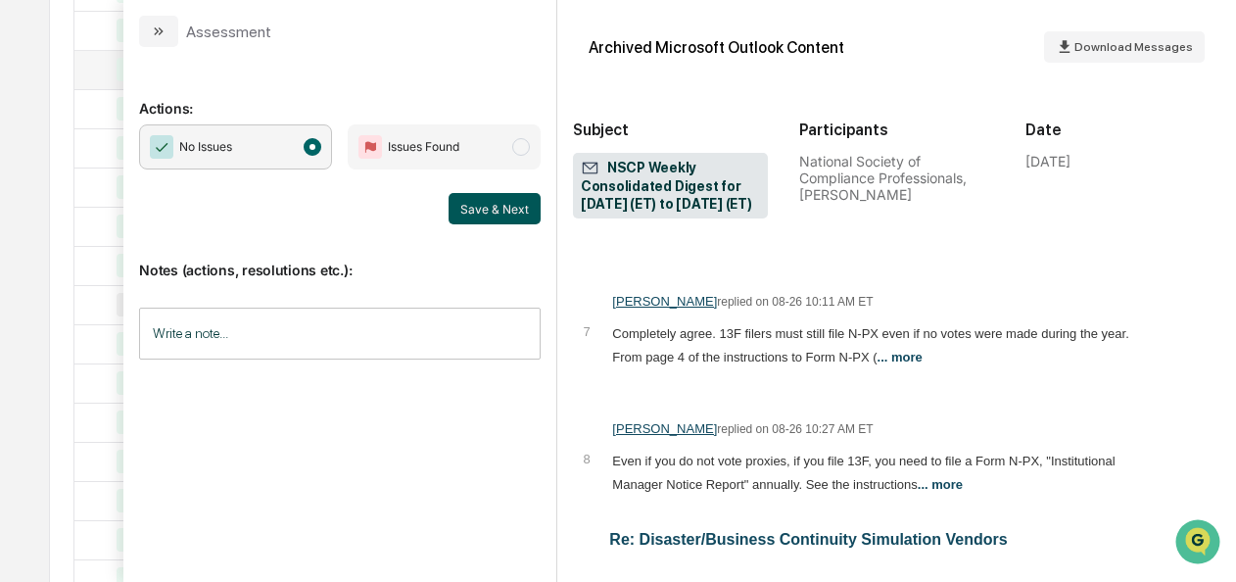
click at [500, 211] on button "Save & Next" at bounding box center [494, 208] width 92 height 31
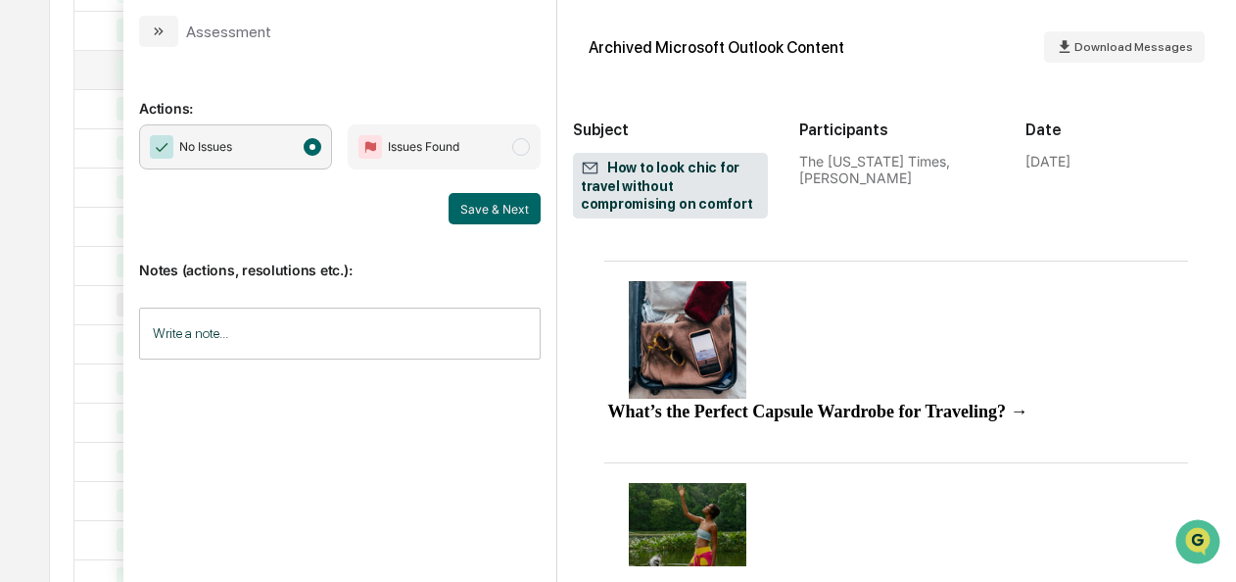
scroll to position [1648, 0]
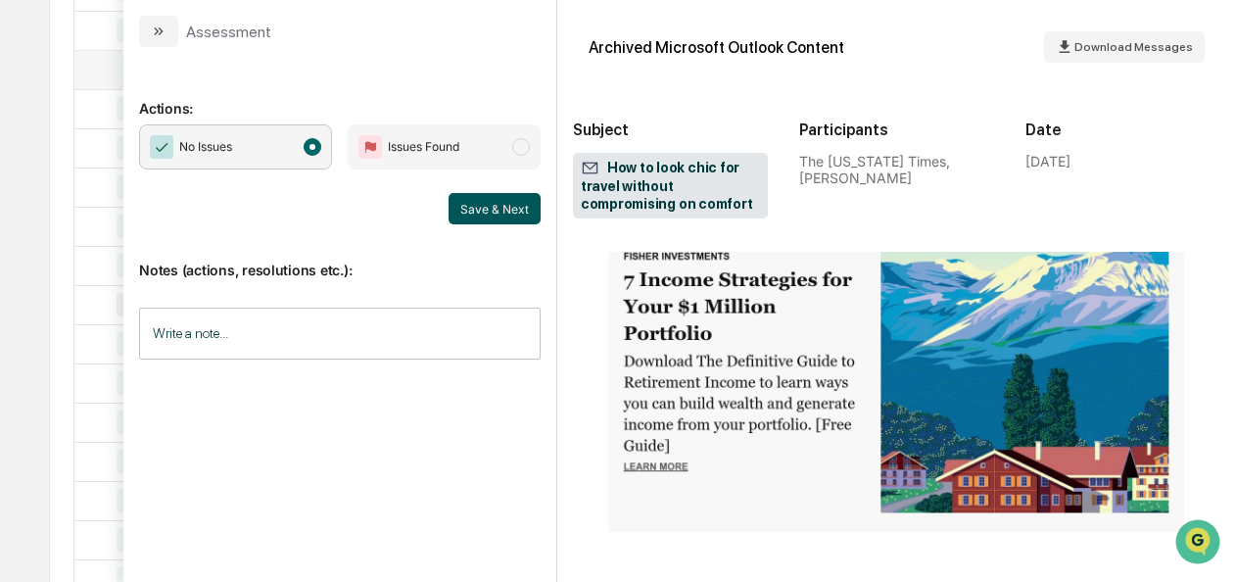
click at [478, 203] on button "Save & Next" at bounding box center [494, 208] width 92 height 31
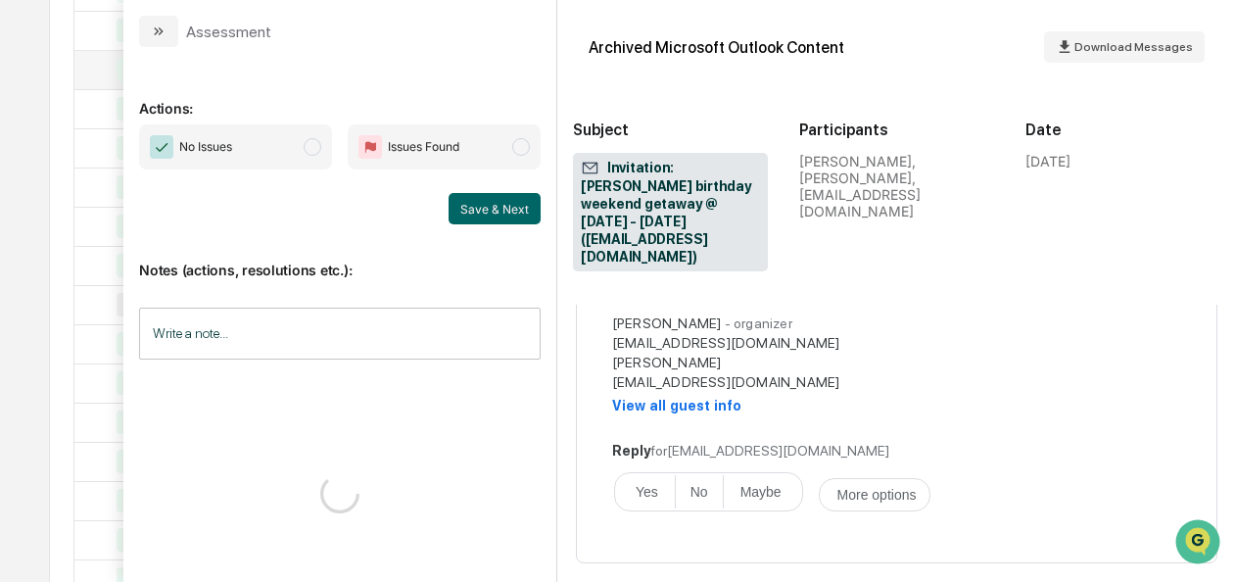
scroll to position [503, 0]
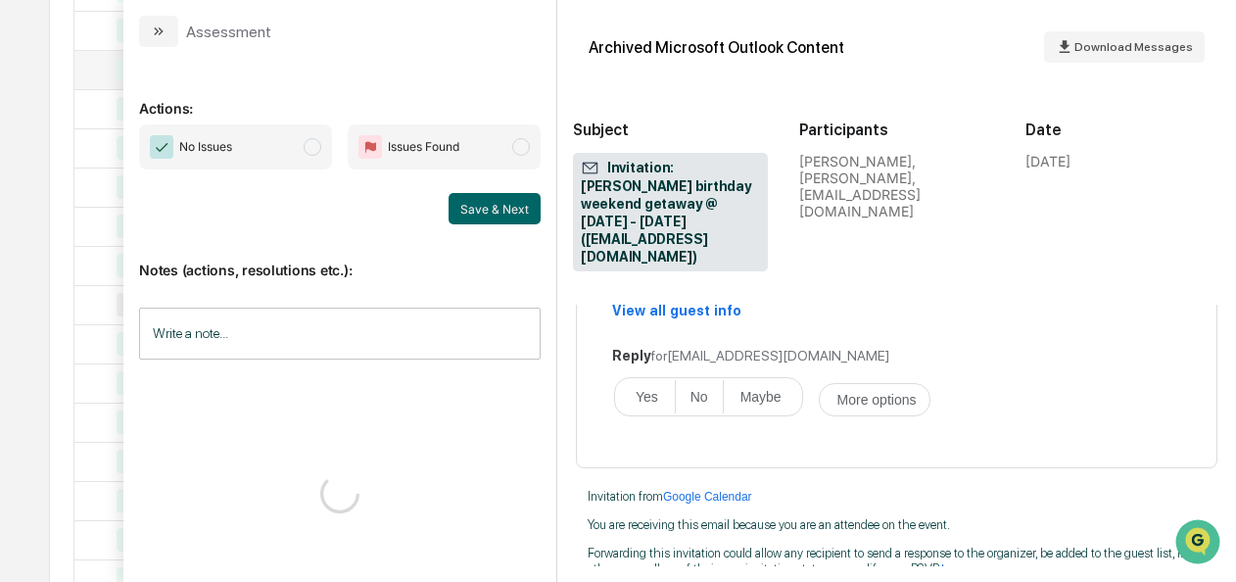
click at [310, 141] on span "modal" at bounding box center [313, 147] width 18 height 18
click at [499, 215] on button "Save & Next" at bounding box center [494, 208] width 92 height 31
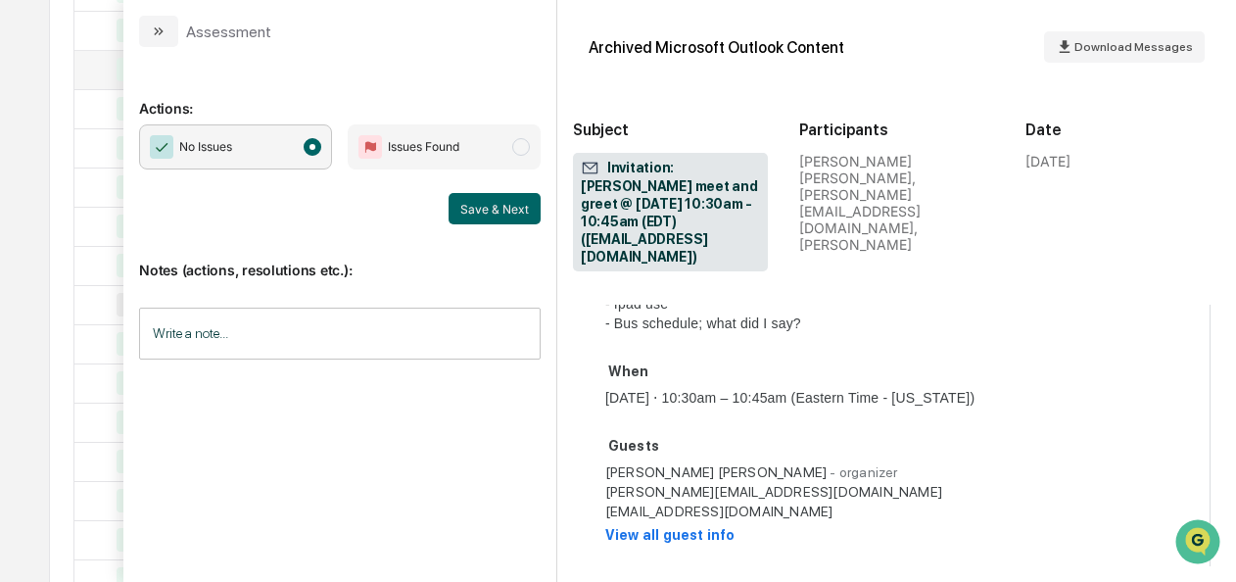
scroll to position [720, 27]
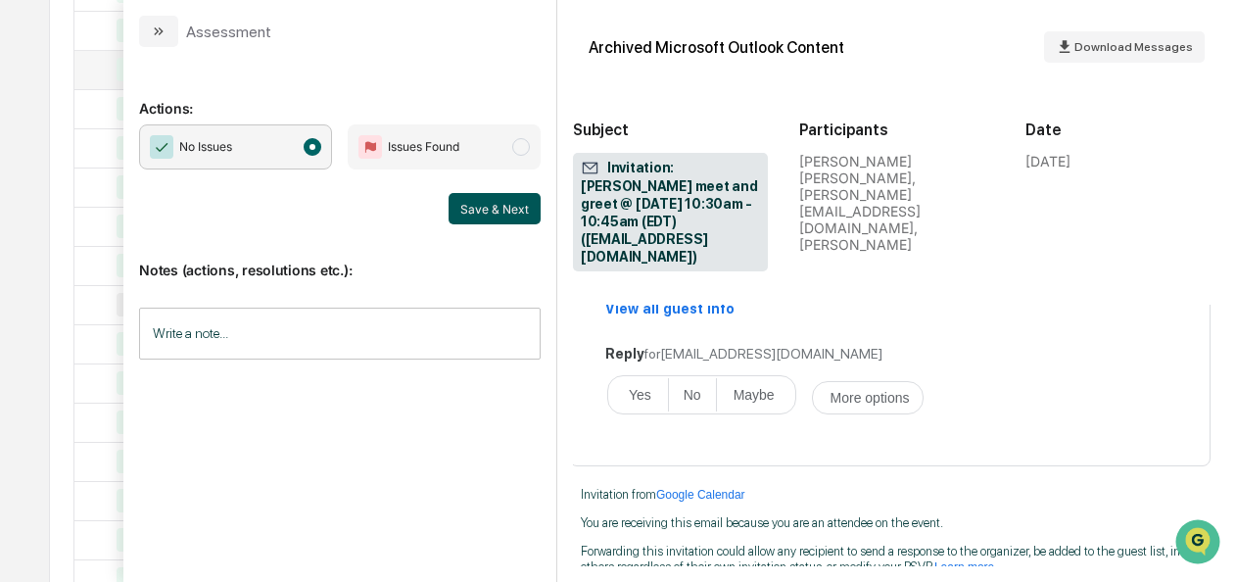
click at [533, 215] on button "Save & Next" at bounding box center [494, 208] width 92 height 31
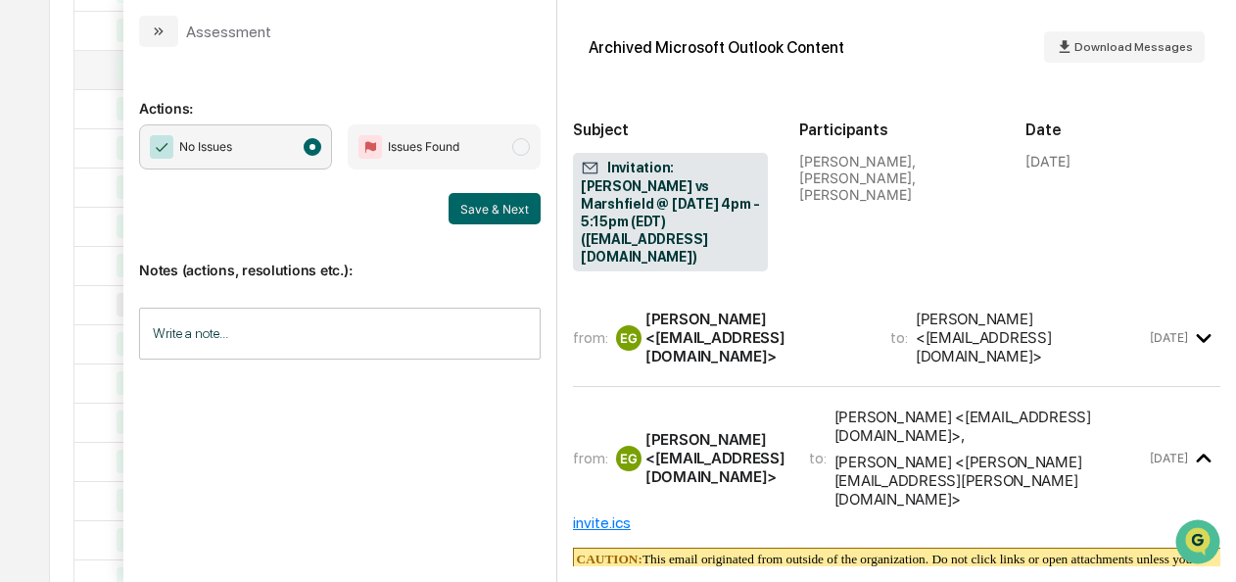
scroll to position [632, 0]
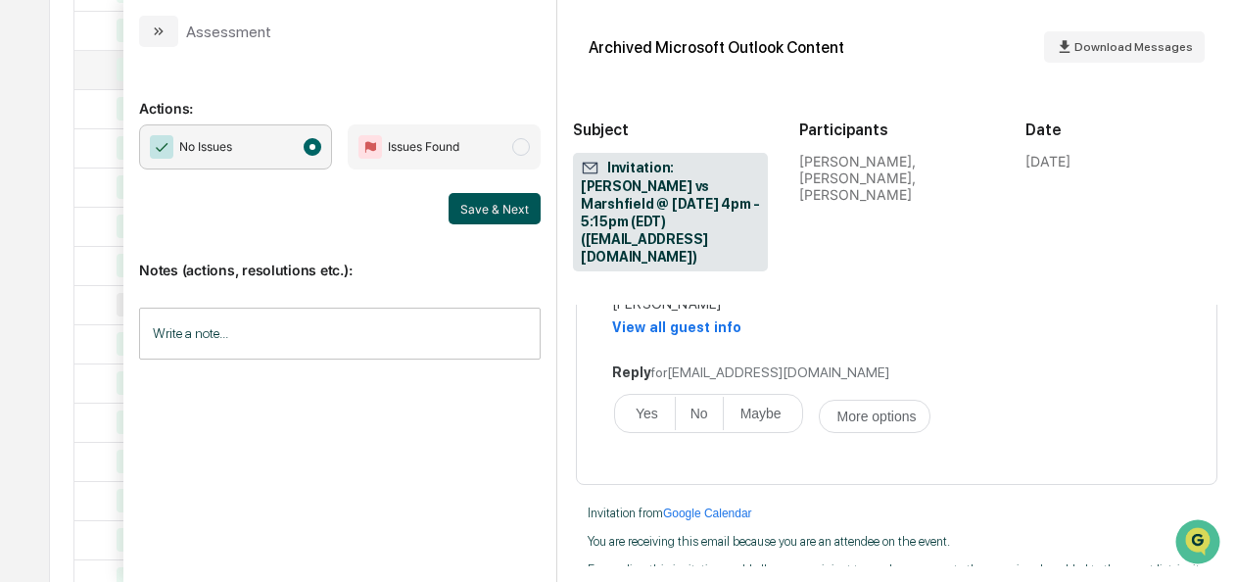
click at [480, 206] on button "Save & Next" at bounding box center [494, 208] width 92 height 31
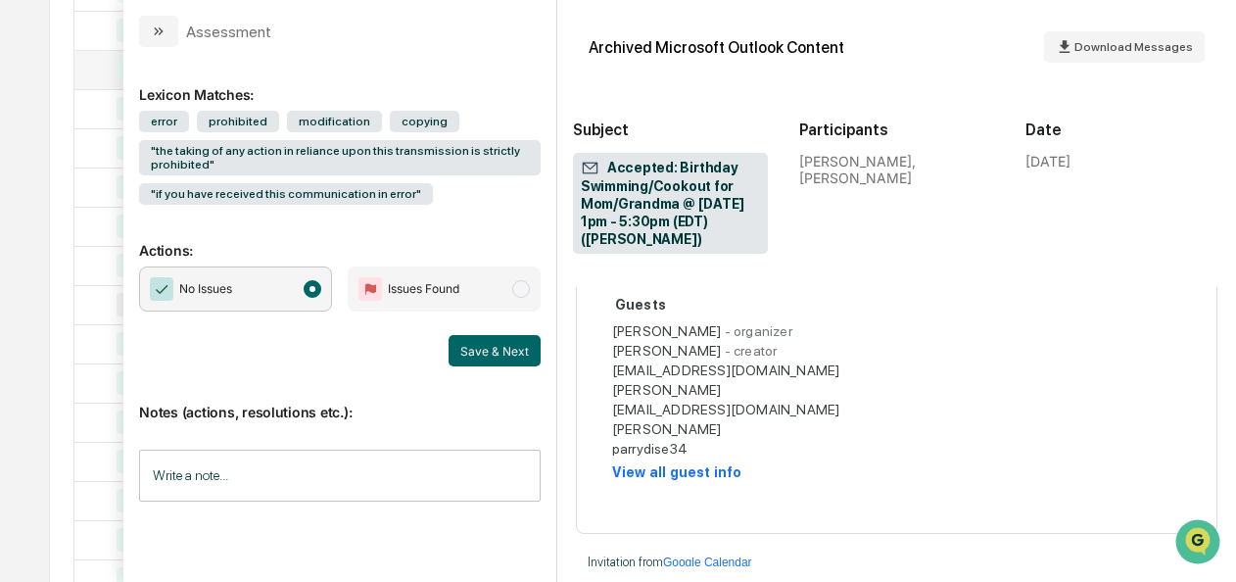
scroll to position [678, 0]
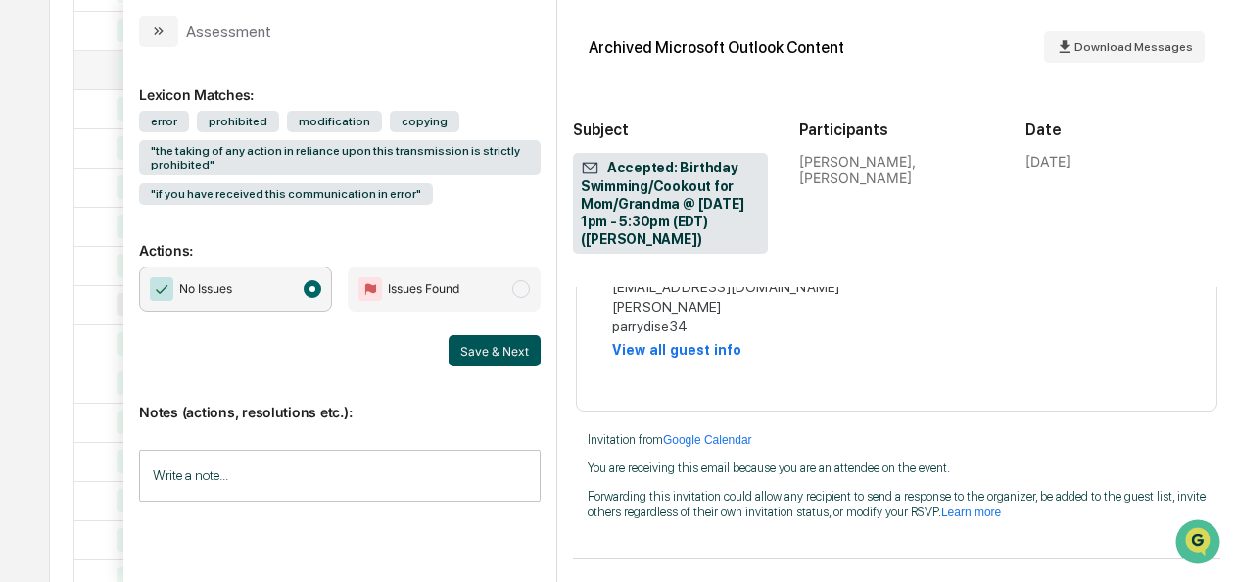
click at [468, 353] on button "Save & Next" at bounding box center [494, 350] width 92 height 31
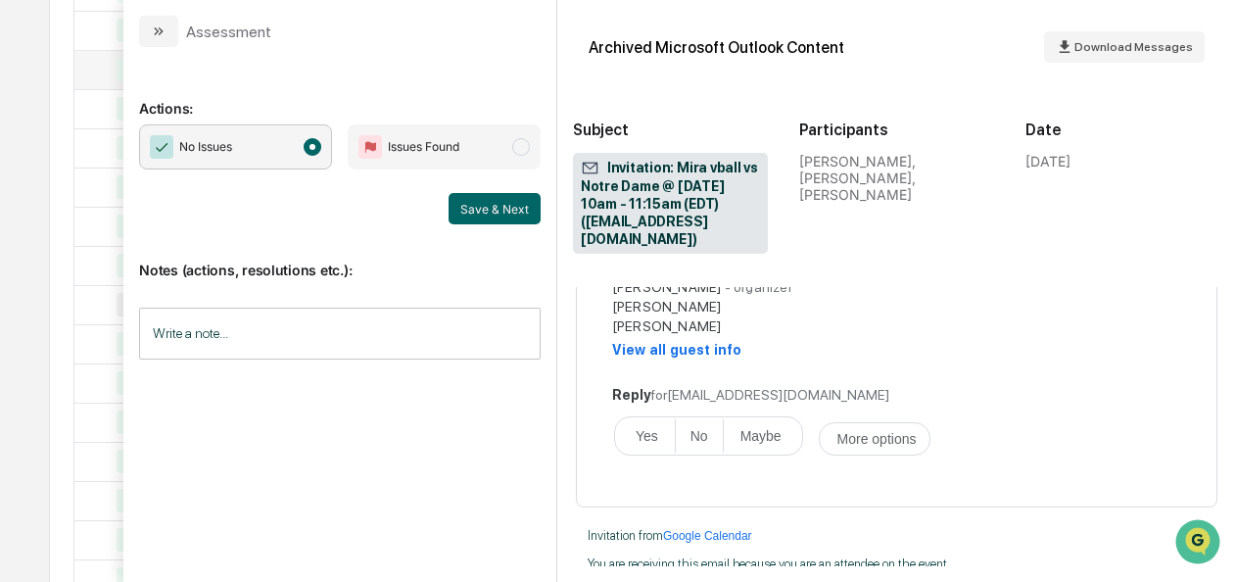
scroll to position [632, 0]
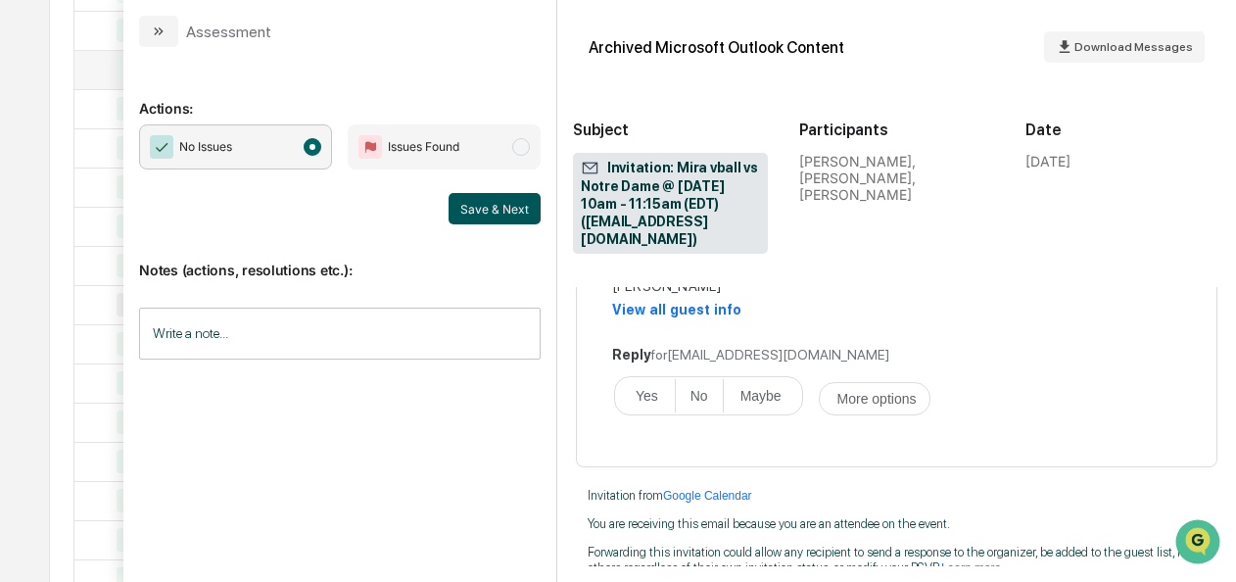
click at [481, 215] on button "Save & Next" at bounding box center [494, 208] width 92 height 31
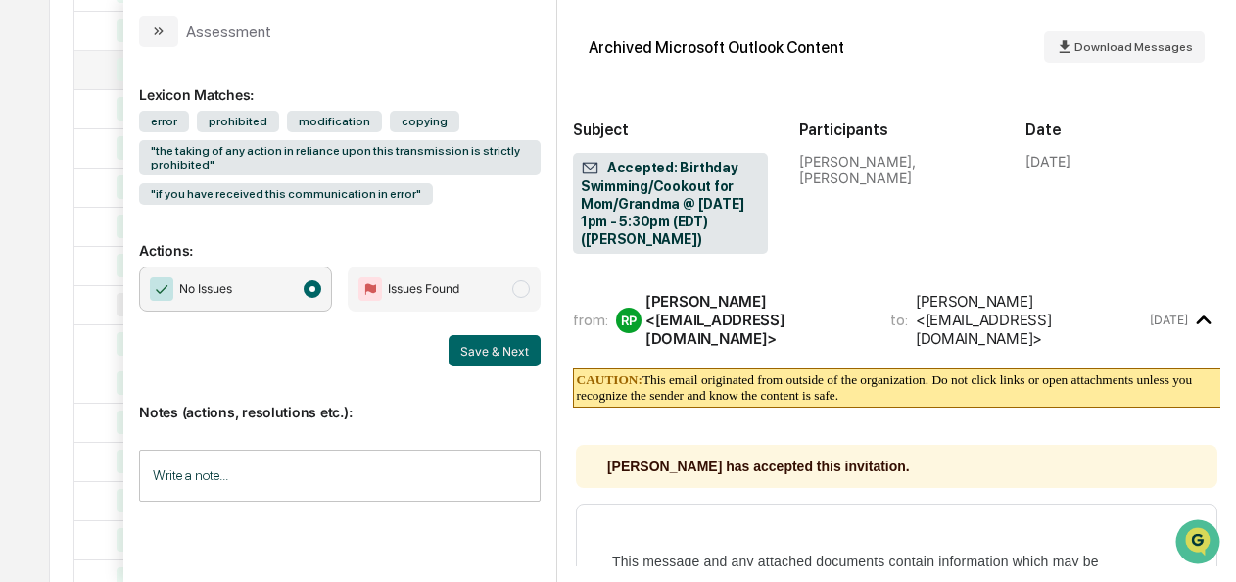
scroll to position [678, 0]
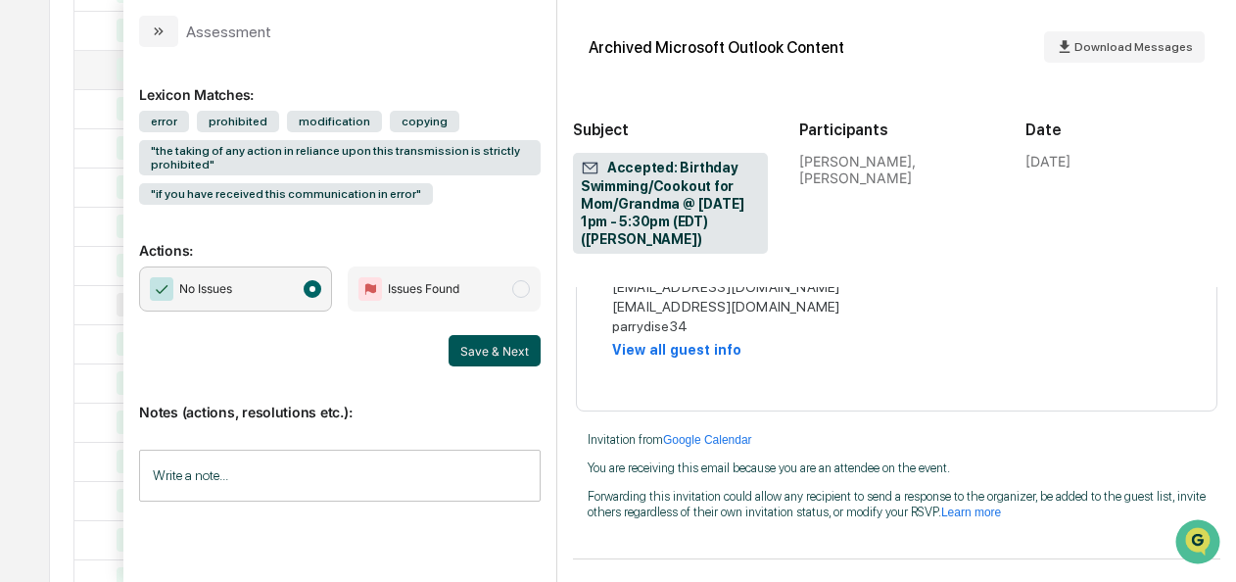
click at [456, 343] on button "Save & Next" at bounding box center [494, 350] width 92 height 31
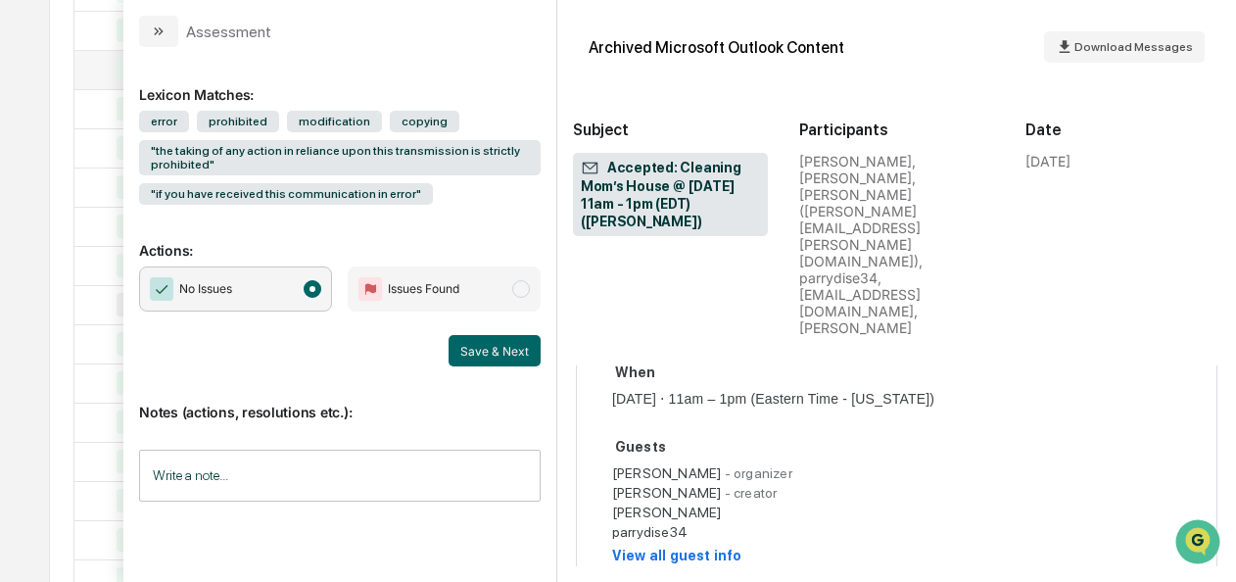
scroll to position [911, 0]
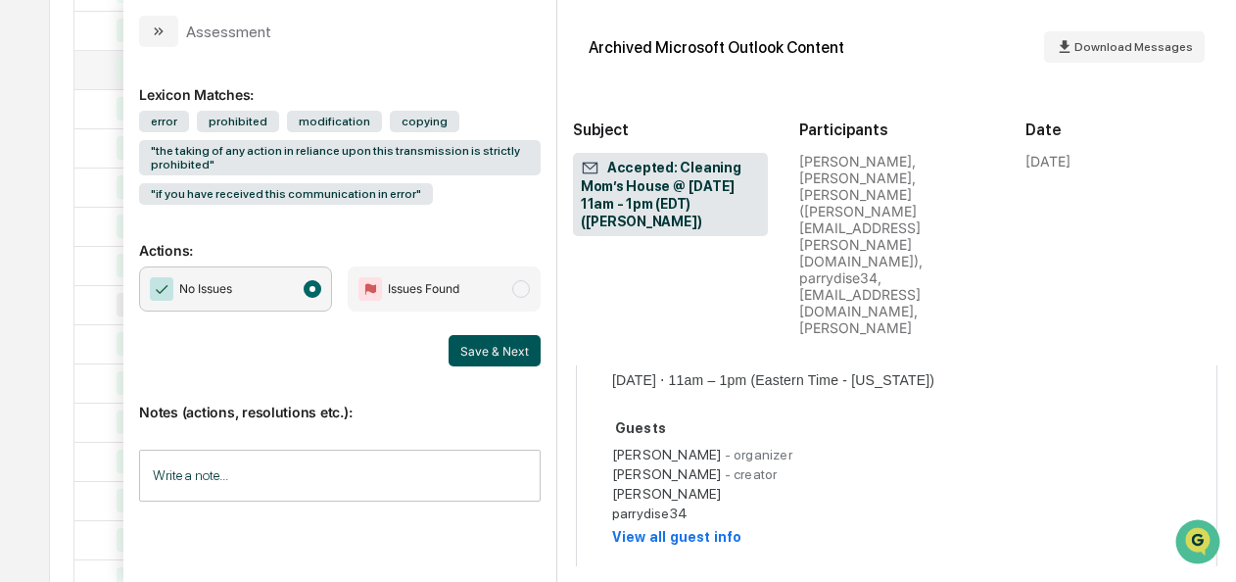
click at [465, 348] on button "Save & Next" at bounding box center [494, 350] width 92 height 31
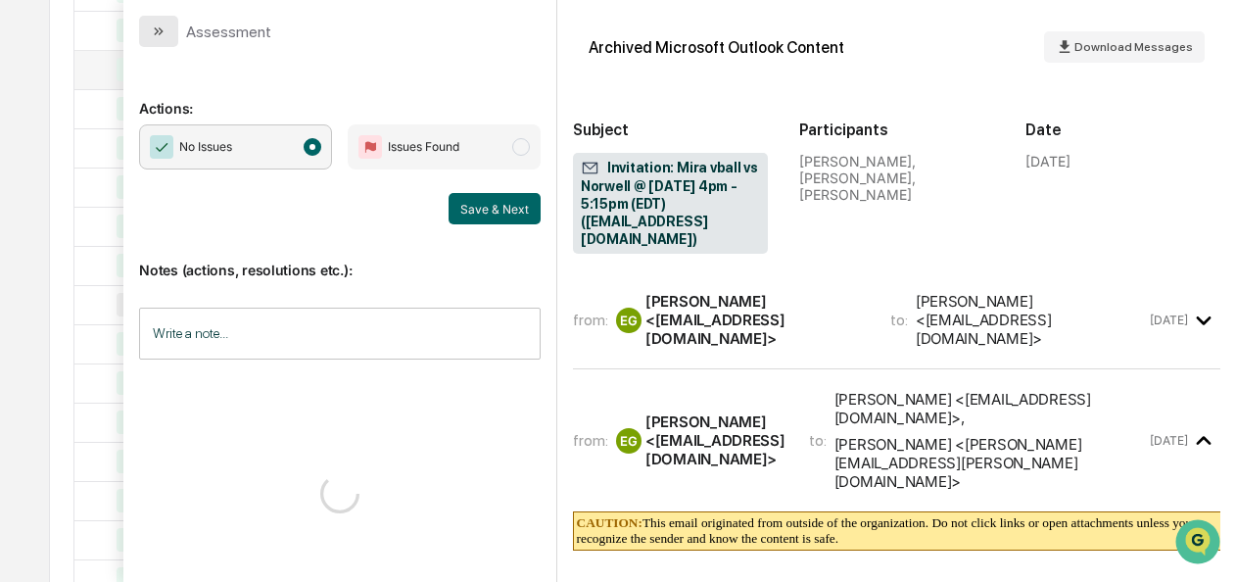
click at [155, 35] on icon "modal" at bounding box center [159, 31] width 16 height 16
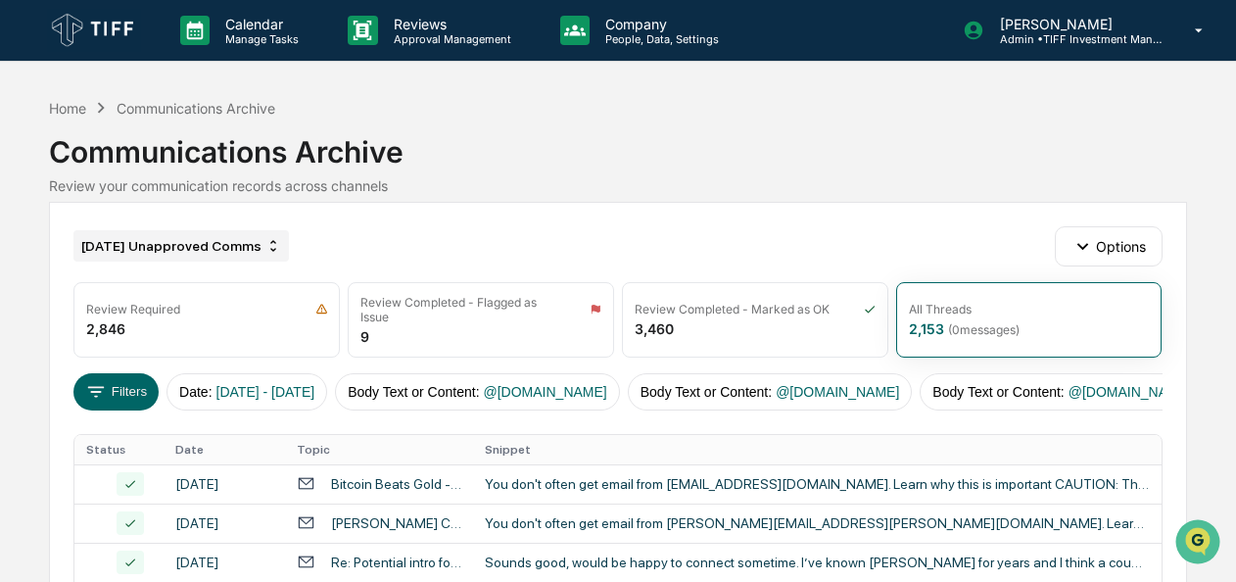
click at [177, 234] on div "[DATE] Unapproved Comms" at bounding box center [180, 245] width 215 height 31
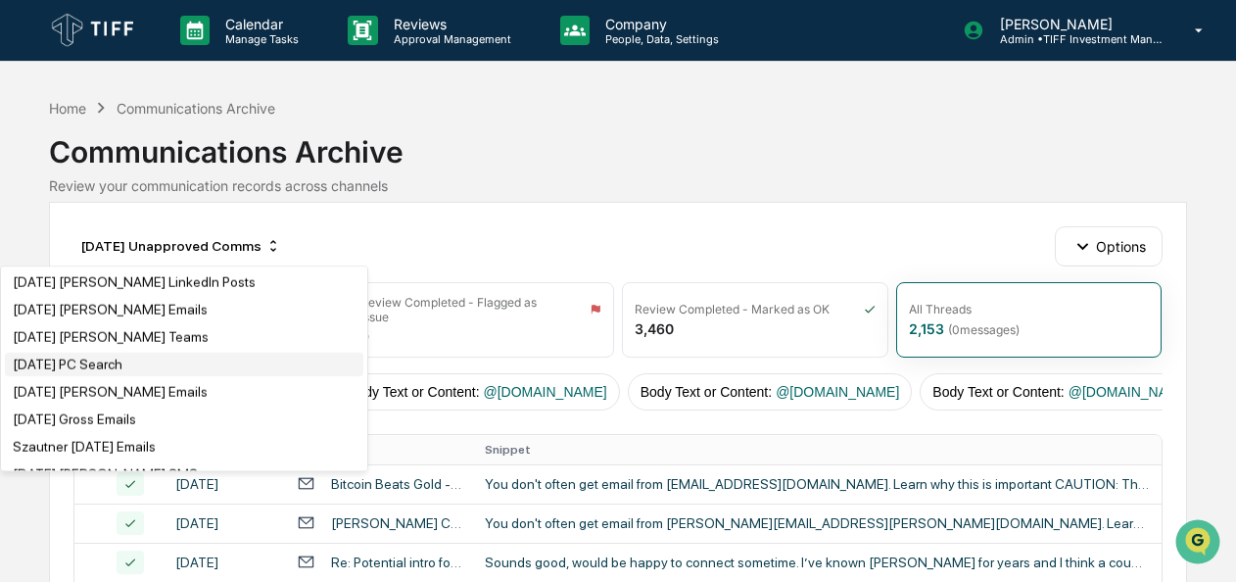
click at [108, 371] on div "[DATE] PC Search" at bounding box center [68, 364] width 110 height 16
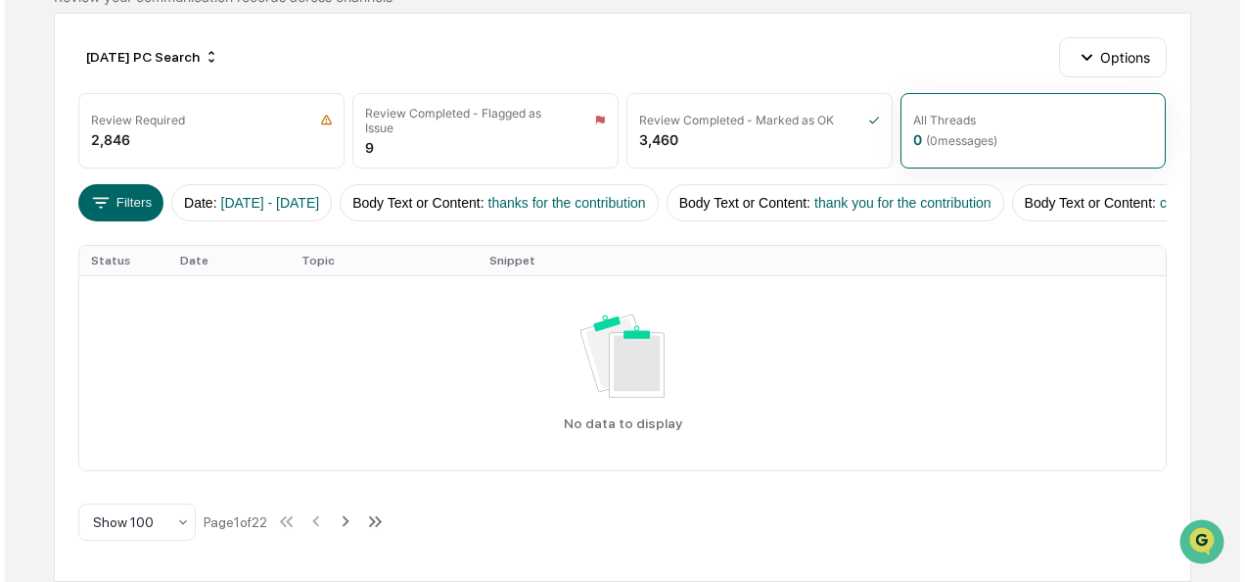
scroll to position [194, 0]
click at [229, 199] on span "[DATE] - [DATE]" at bounding box center [265, 203] width 99 height 16
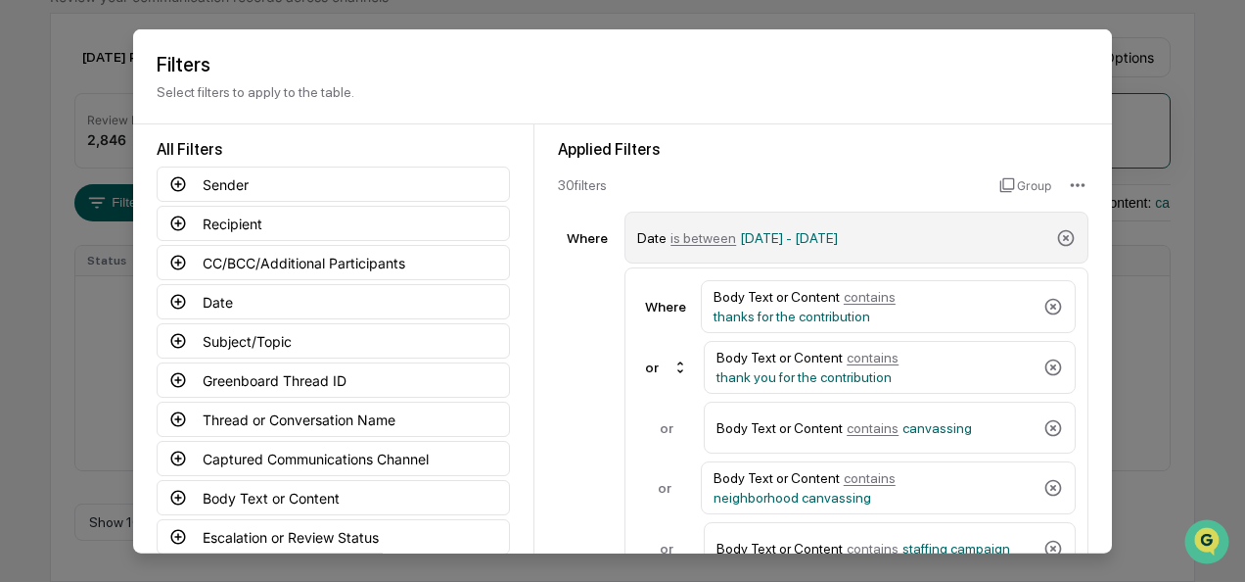
click at [703, 239] on span "is between" at bounding box center [704, 237] width 66 height 16
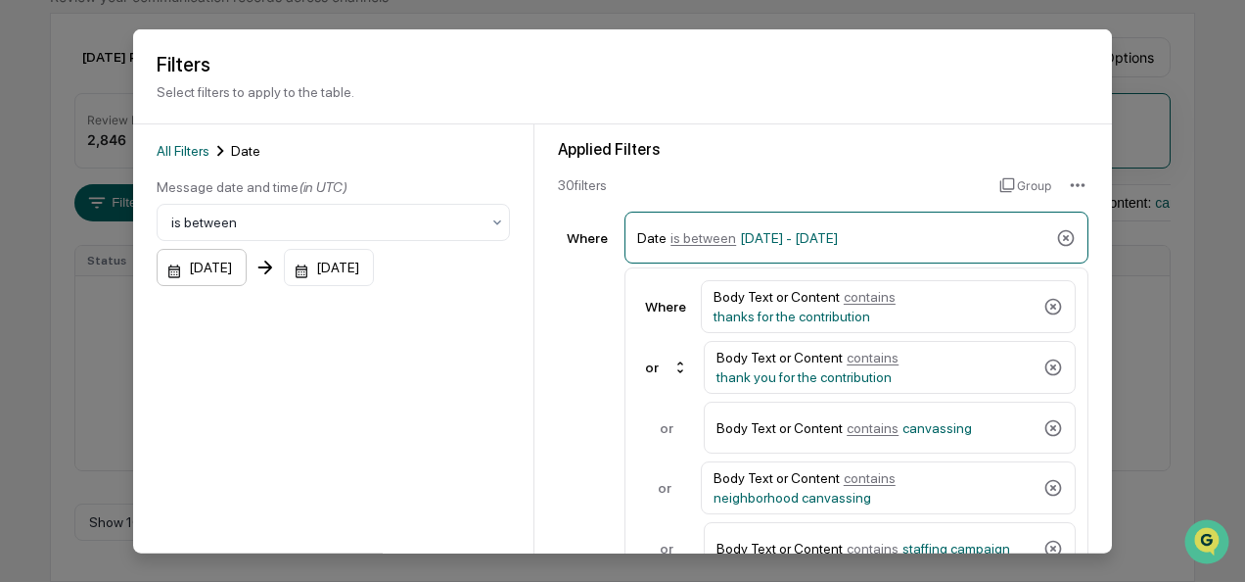
click at [164, 266] on div "07/01/2025" at bounding box center [202, 267] width 90 height 37
click at [330, 263] on div "07/31/2025" at bounding box center [329, 267] width 90 height 37
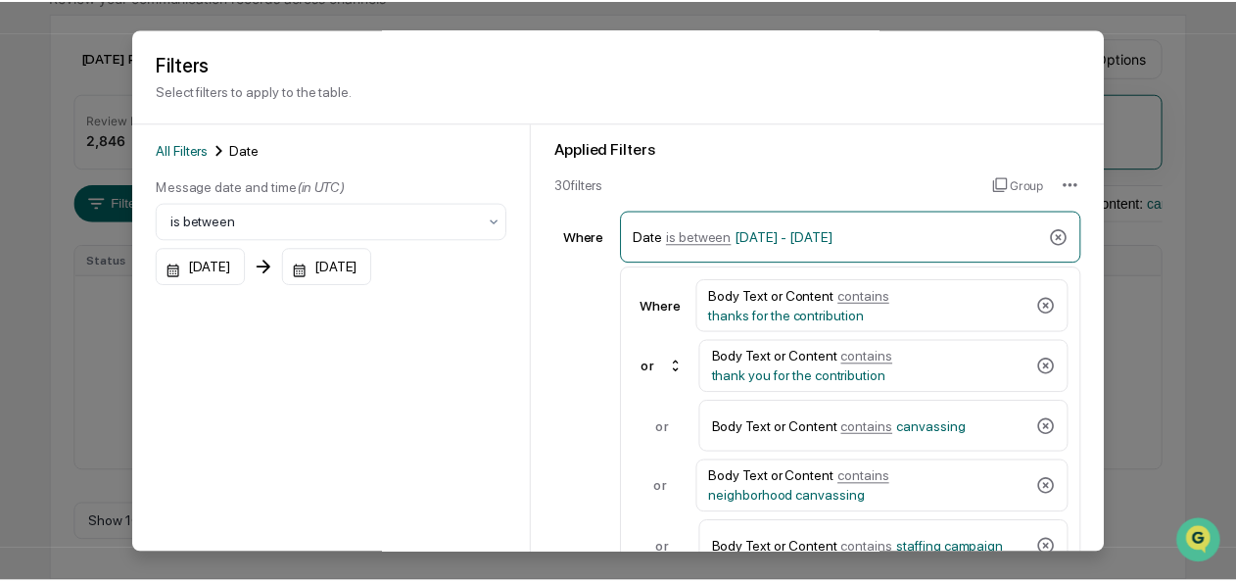
scroll to position [148, 0]
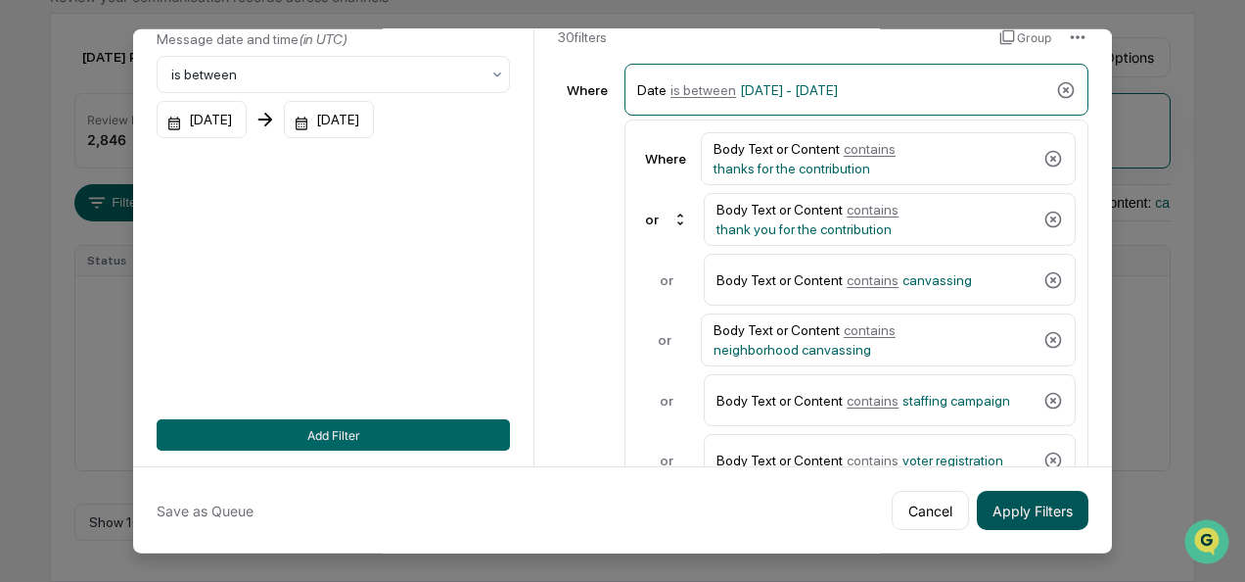
click at [1002, 501] on button "Apply Filters" at bounding box center [1033, 510] width 112 height 39
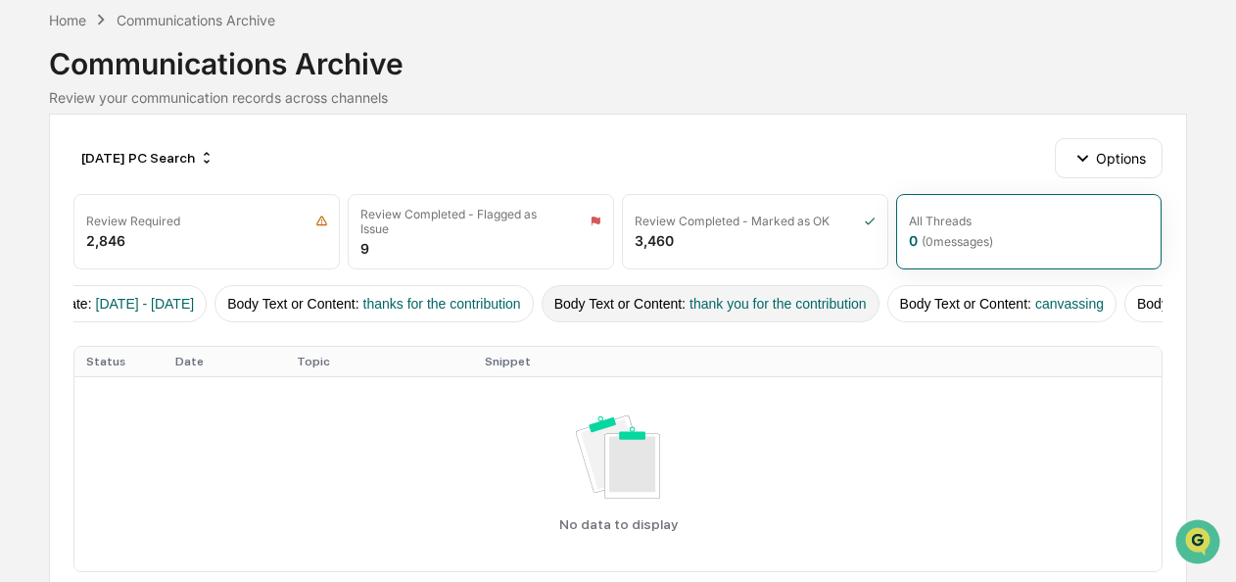
scroll to position [0, 121]
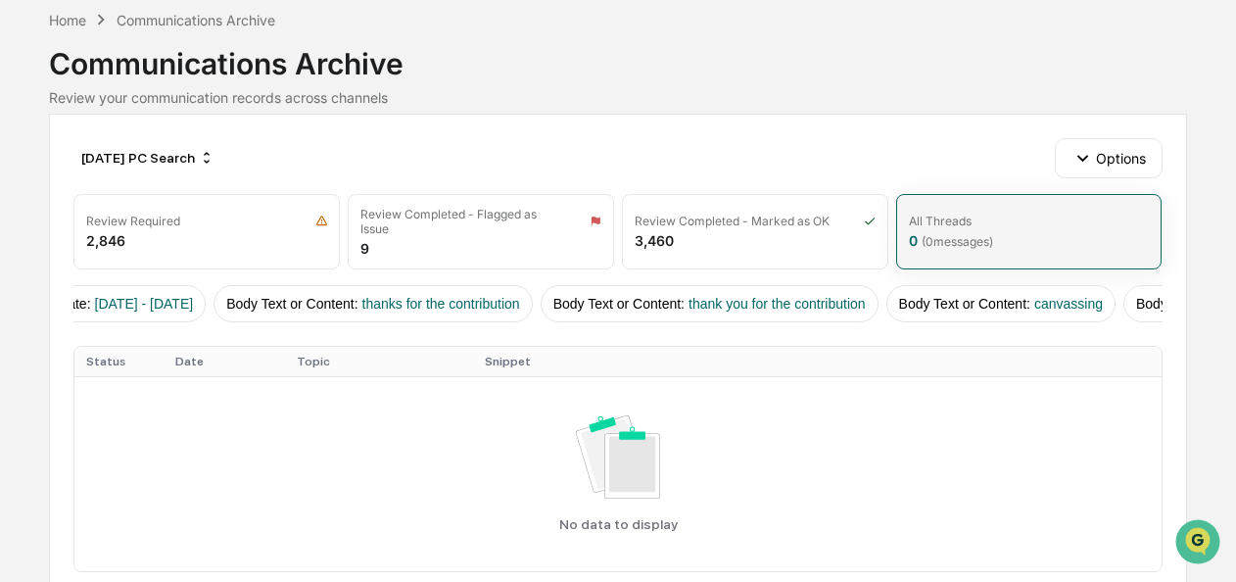
click at [1022, 227] on div "All Threads 0 ( 0 messages)" at bounding box center [1029, 231] width 266 height 75
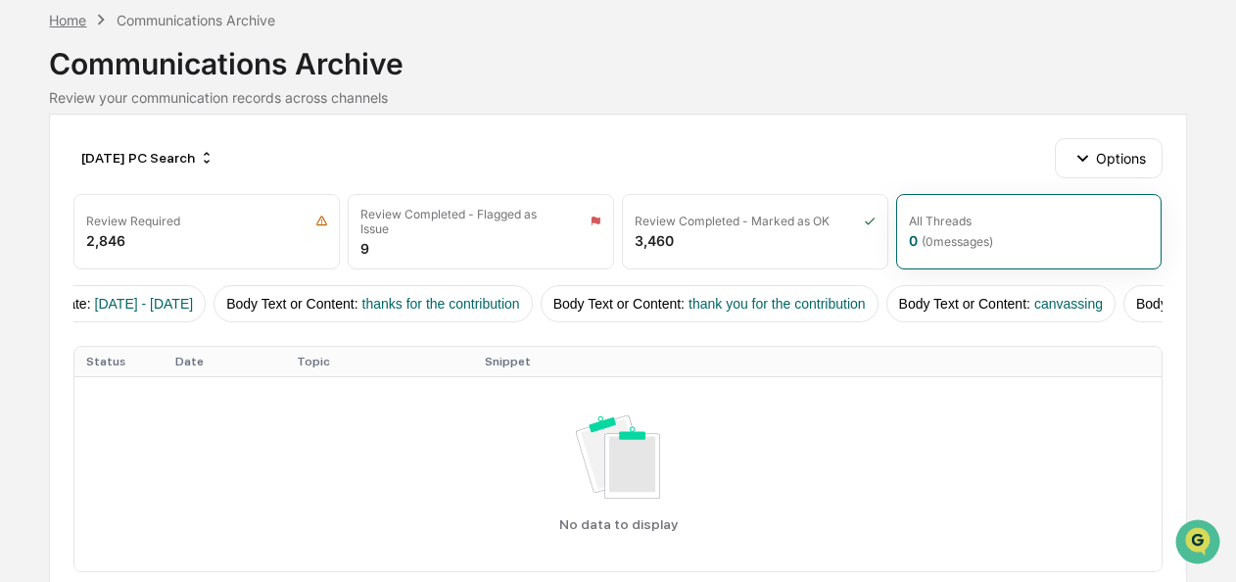
click at [63, 22] on div "Home" at bounding box center [67, 20] width 37 height 17
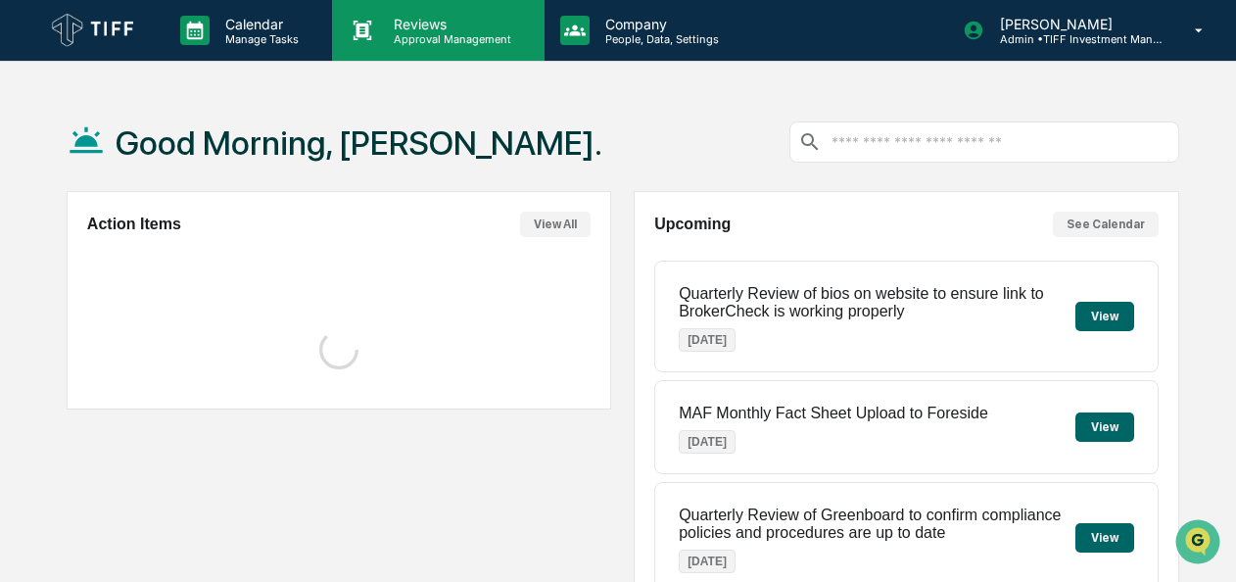
click at [401, 38] on p "Approval Management" at bounding box center [449, 39] width 143 height 14
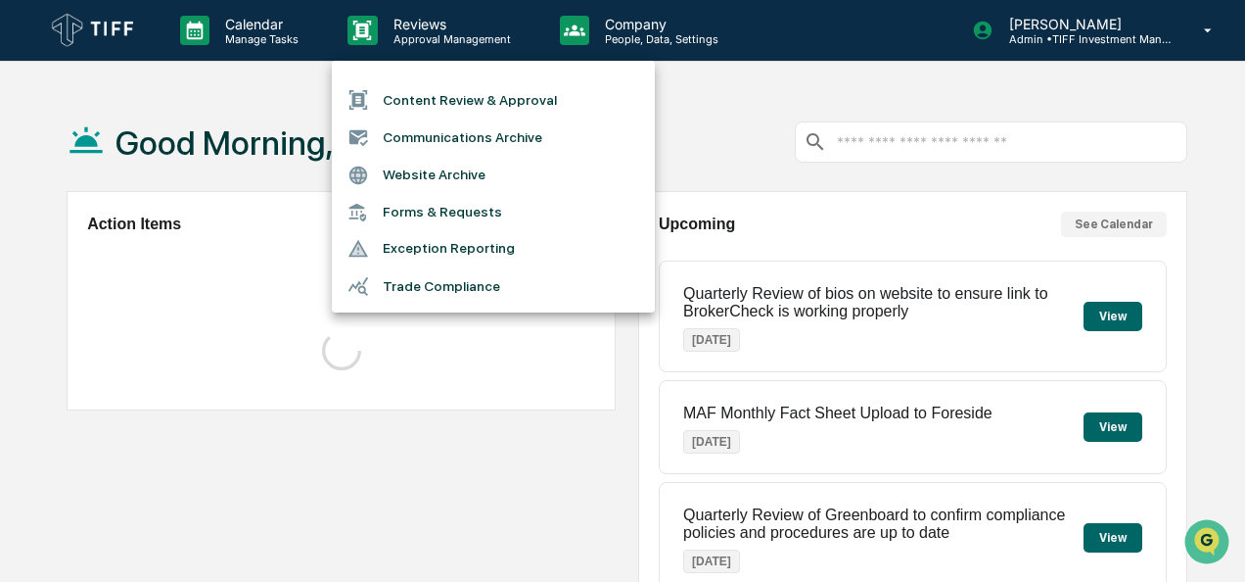
click at [444, 124] on li "Communications Archive" at bounding box center [493, 136] width 323 height 37
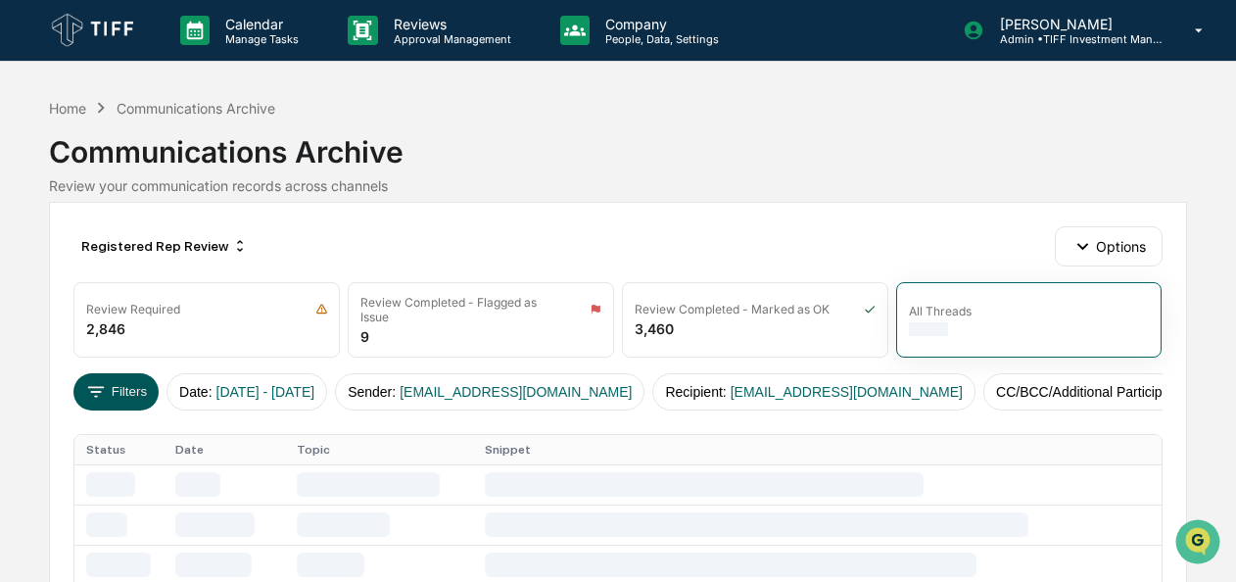
click at [90, 398] on button "Filters" at bounding box center [115, 391] width 85 height 37
click at [111, 249] on div "Registered Rep Review" at bounding box center [164, 245] width 182 height 31
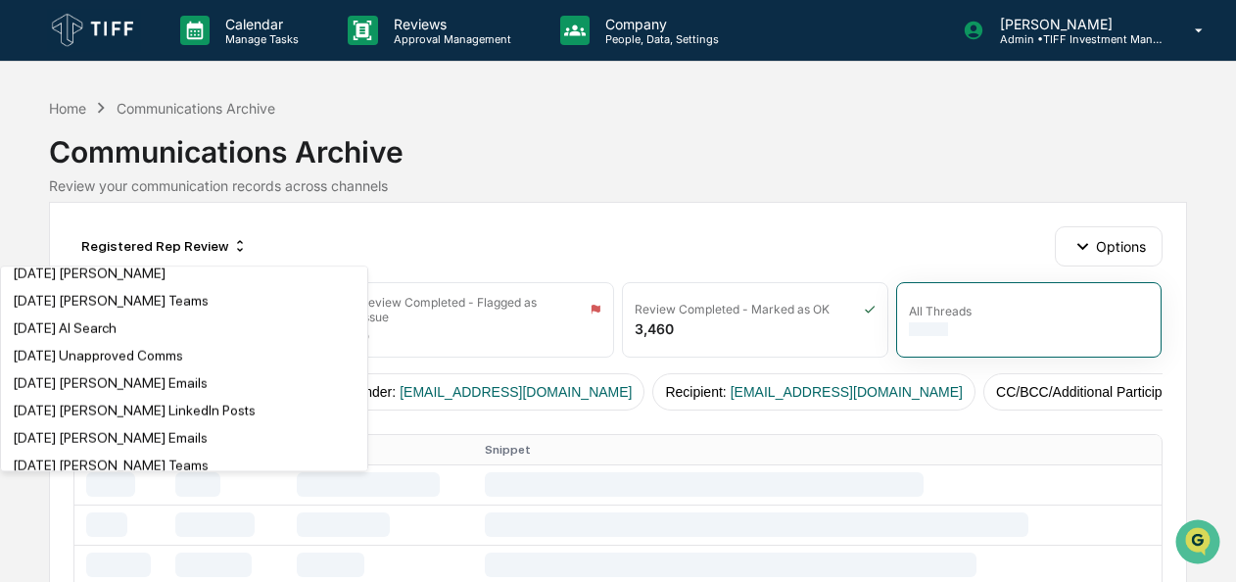
scroll to position [1709, 0]
click at [65, 335] on div "[DATE] AI Search" at bounding box center [65, 327] width 104 height 16
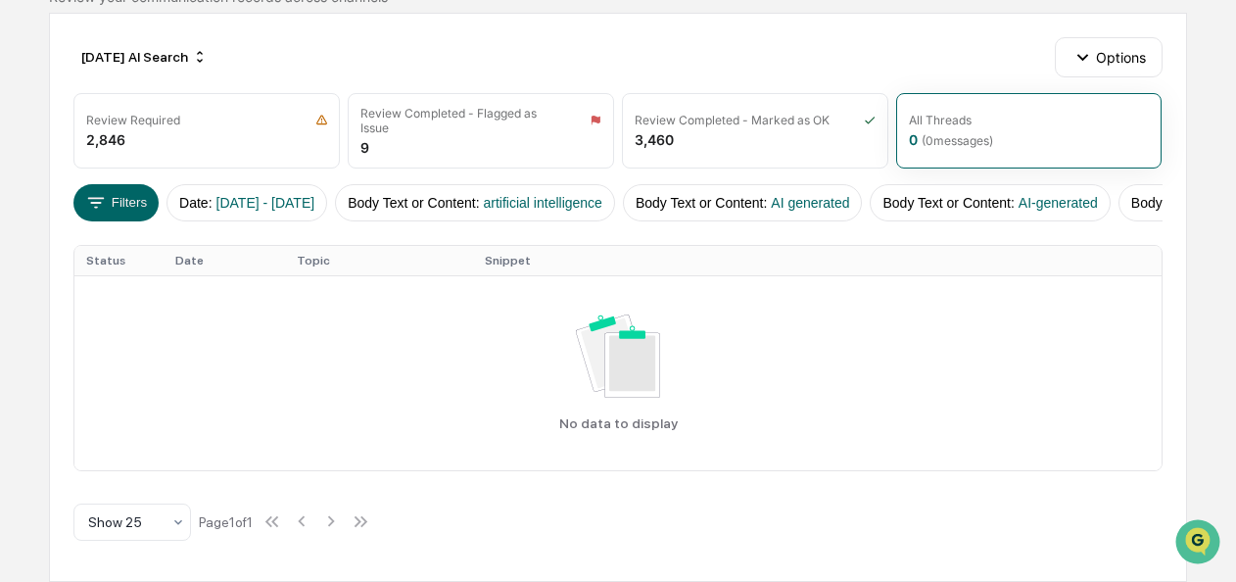
scroll to position [194, 0]
click at [182, 525] on icon at bounding box center [178, 522] width 16 height 16
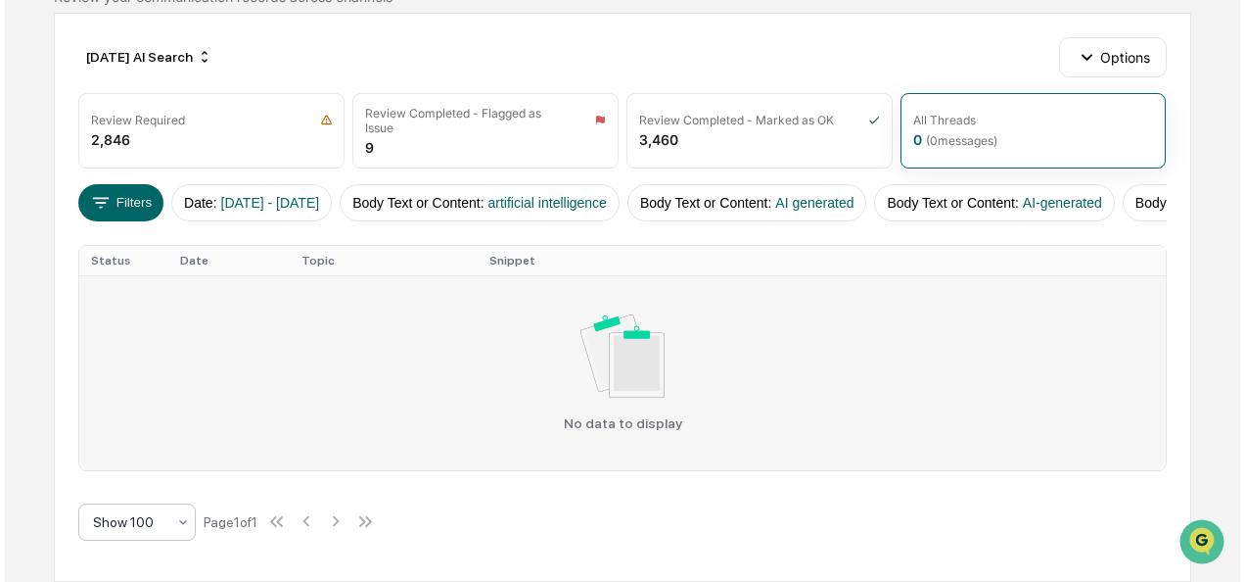
scroll to position [145, 0]
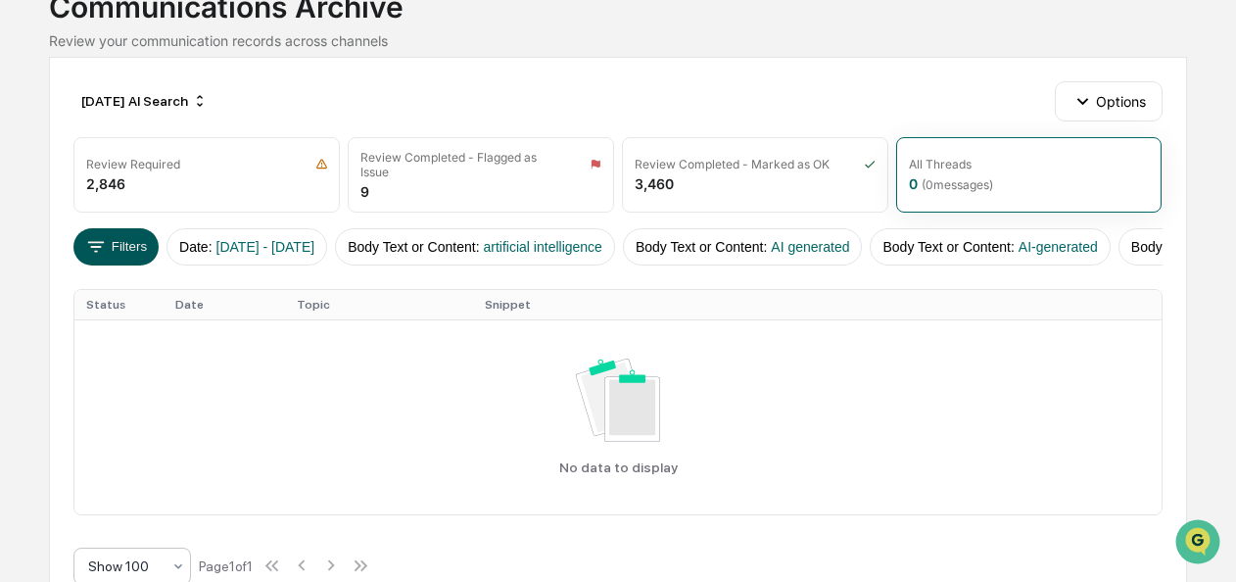
click at [137, 241] on button "Filters" at bounding box center [115, 246] width 85 height 37
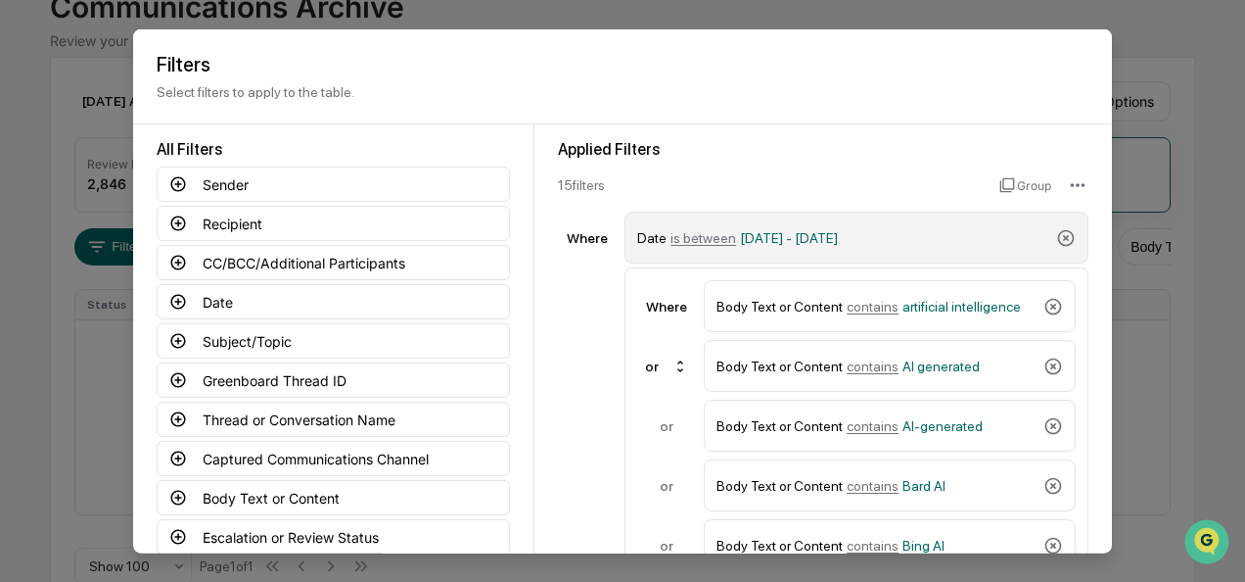
click at [697, 236] on span "is between" at bounding box center [704, 237] width 66 height 16
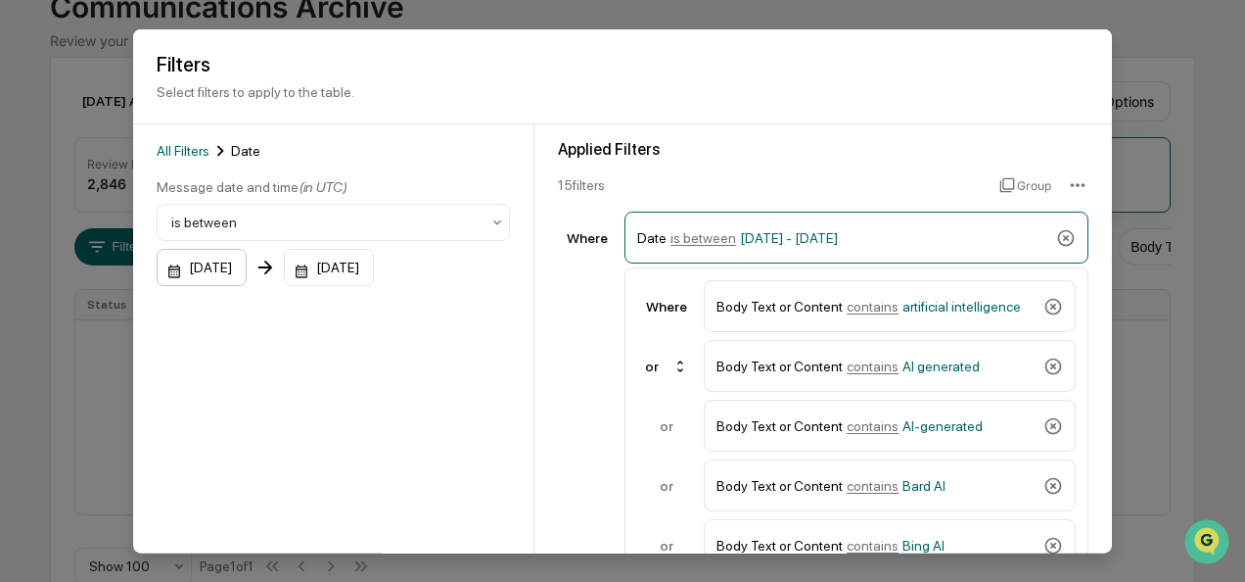
click at [170, 270] on div "07/01/2025" at bounding box center [202, 267] width 90 height 37
click at [321, 274] on div "07/31/2025" at bounding box center [329, 267] width 90 height 37
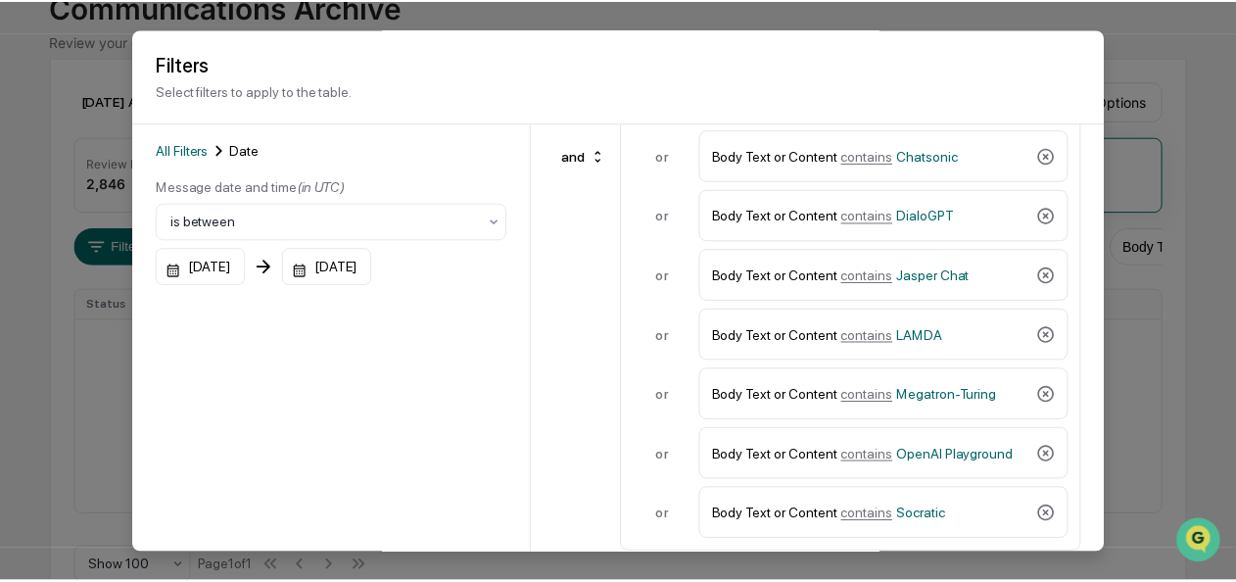
scroll to position [148, 0]
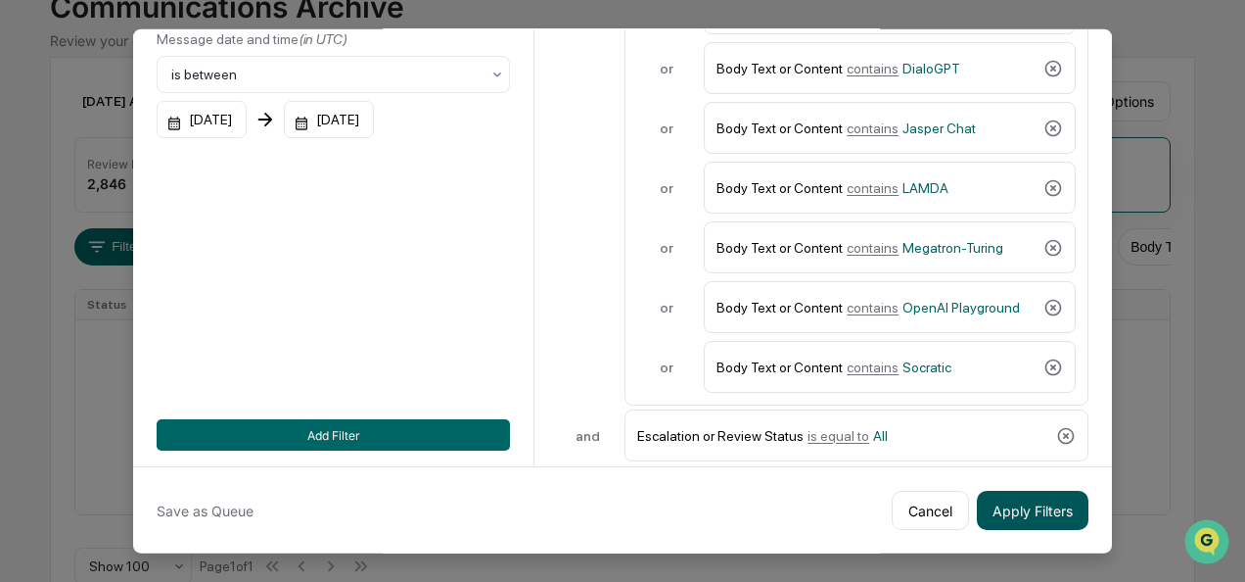
click at [1028, 505] on button "Apply Filters" at bounding box center [1033, 510] width 112 height 39
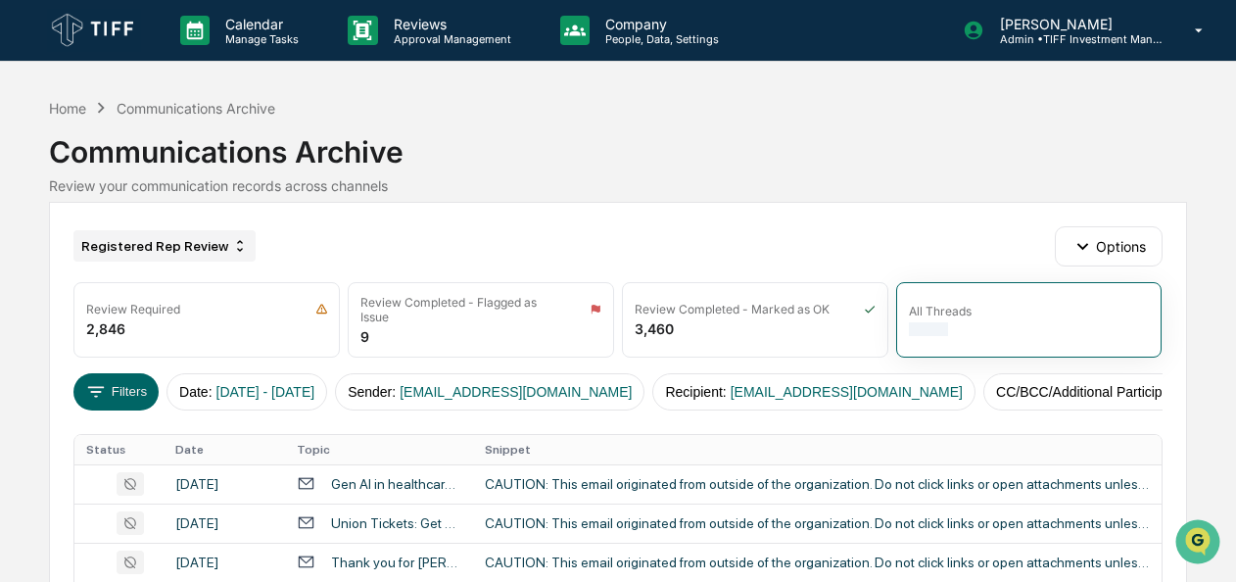
click at [198, 258] on div "Registered Rep Review" at bounding box center [164, 245] width 182 height 31
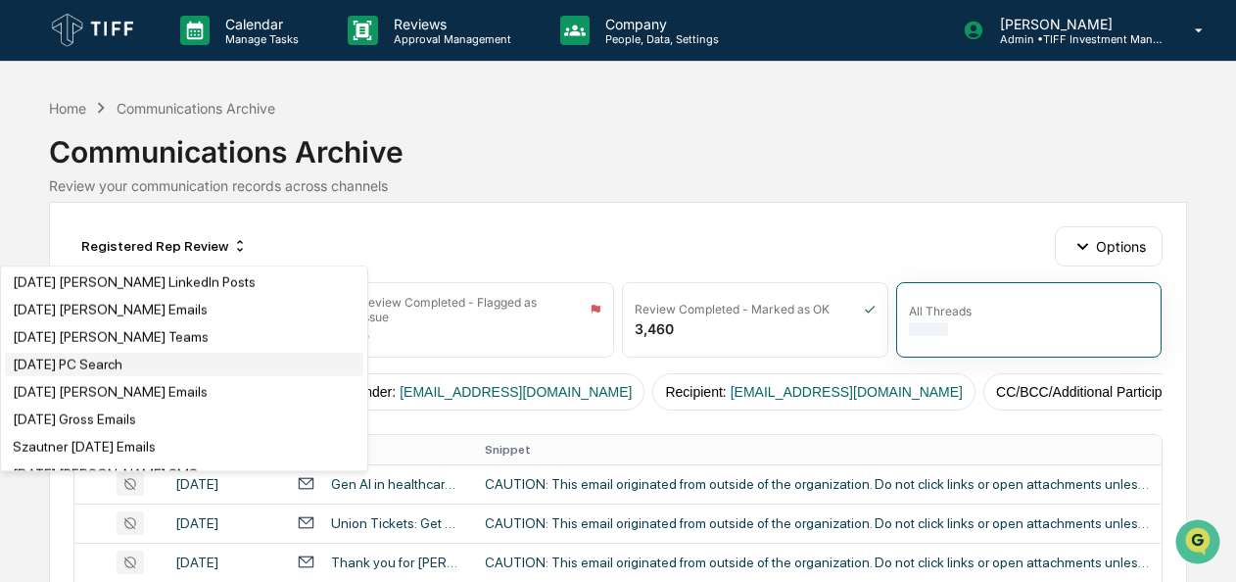
click at [107, 370] on div "[DATE] PC Search" at bounding box center [68, 364] width 110 height 16
